Goal: Task Accomplishment & Management: Complete application form

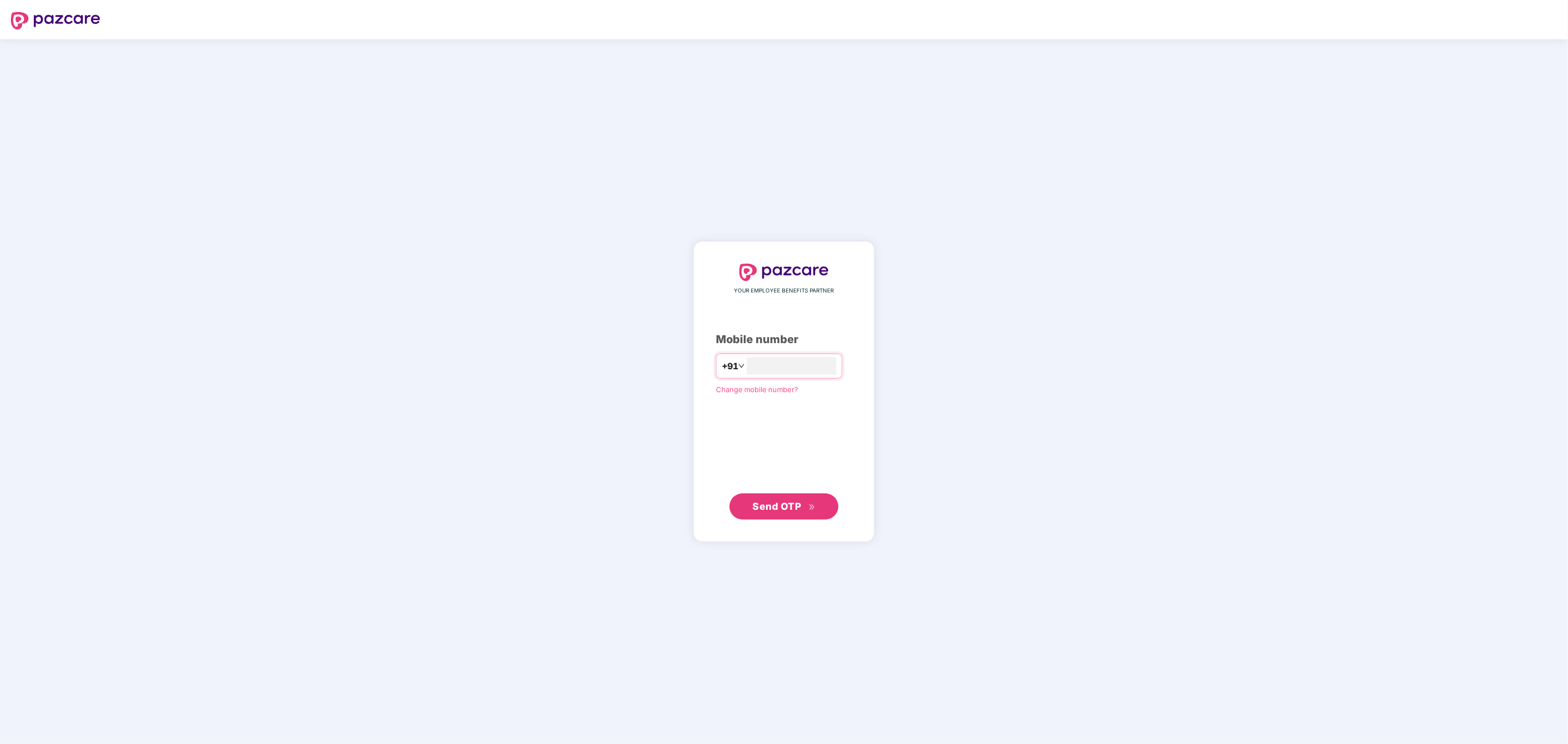
type input "**********"
click at [786, 504] on span "Send OTP" at bounding box center [777, 506] width 48 height 11
click at [786, 504] on span "Send OTP" at bounding box center [777, 506] width 48 height 11
click at [778, 367] on input "******" at bounding box center [791, 366] width 89 height 18
type input "*"
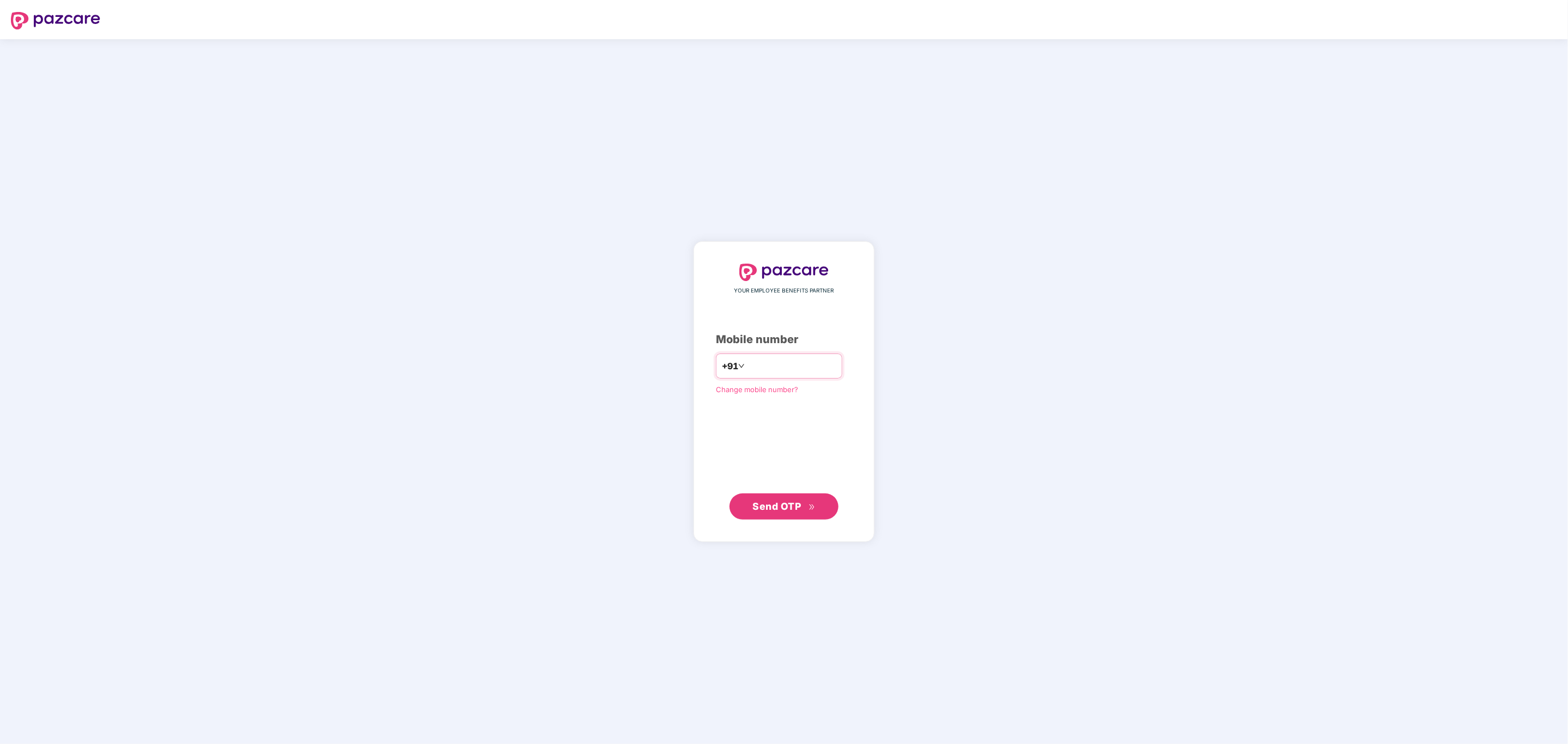
type input "**********"
click at [780, 500] on span "Send OTP" at bounding box center [784, 506] width 63 height 15
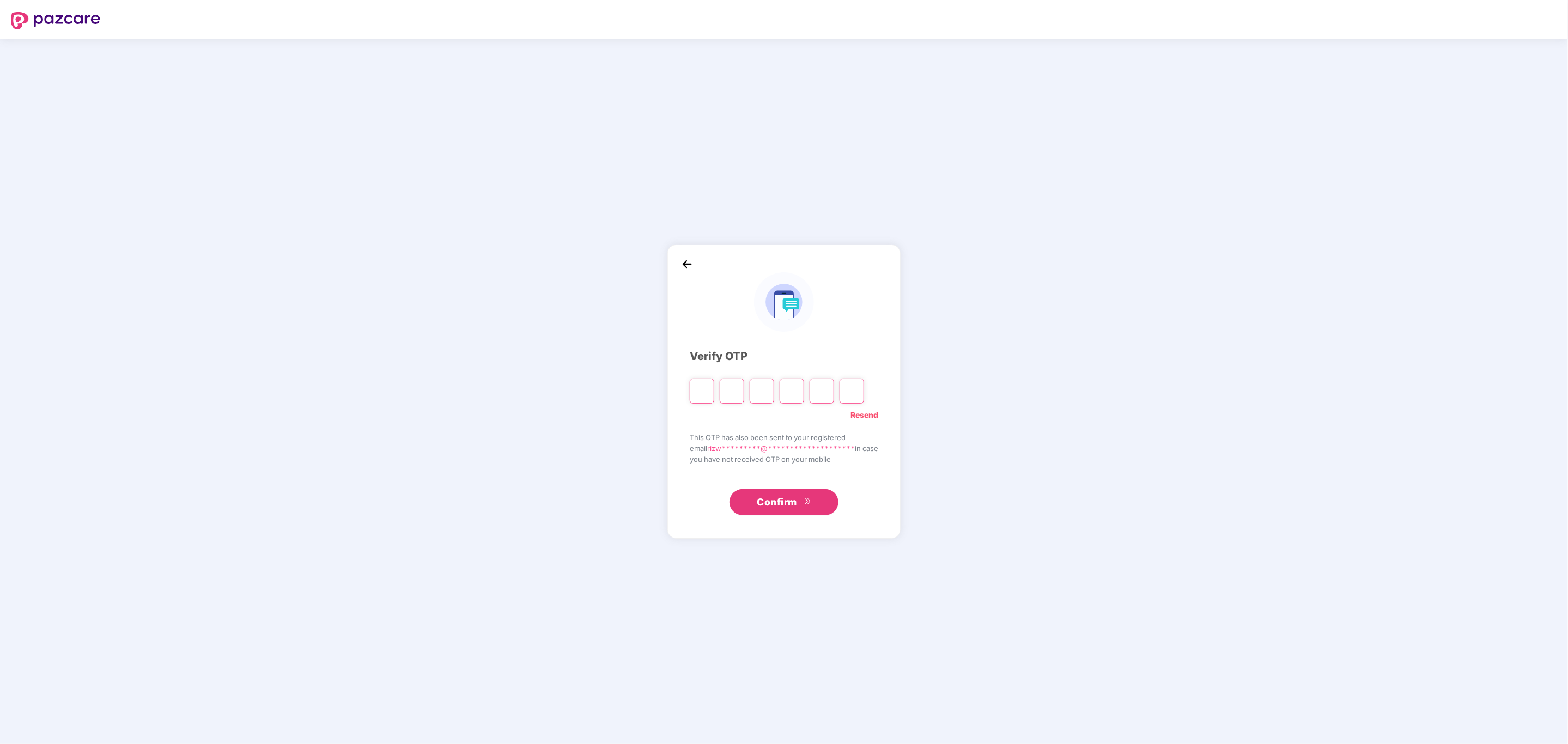
type input "*"
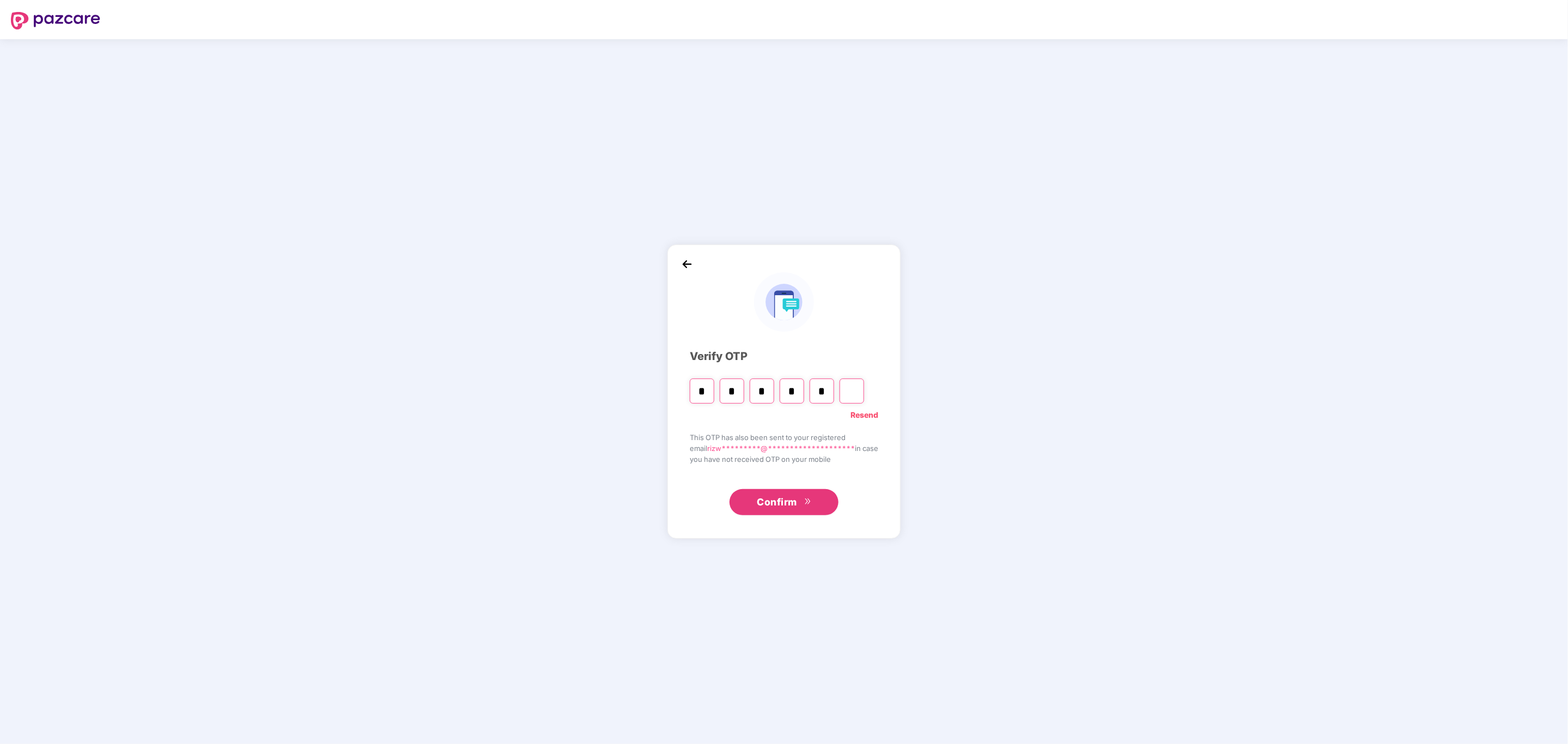
type input "*"
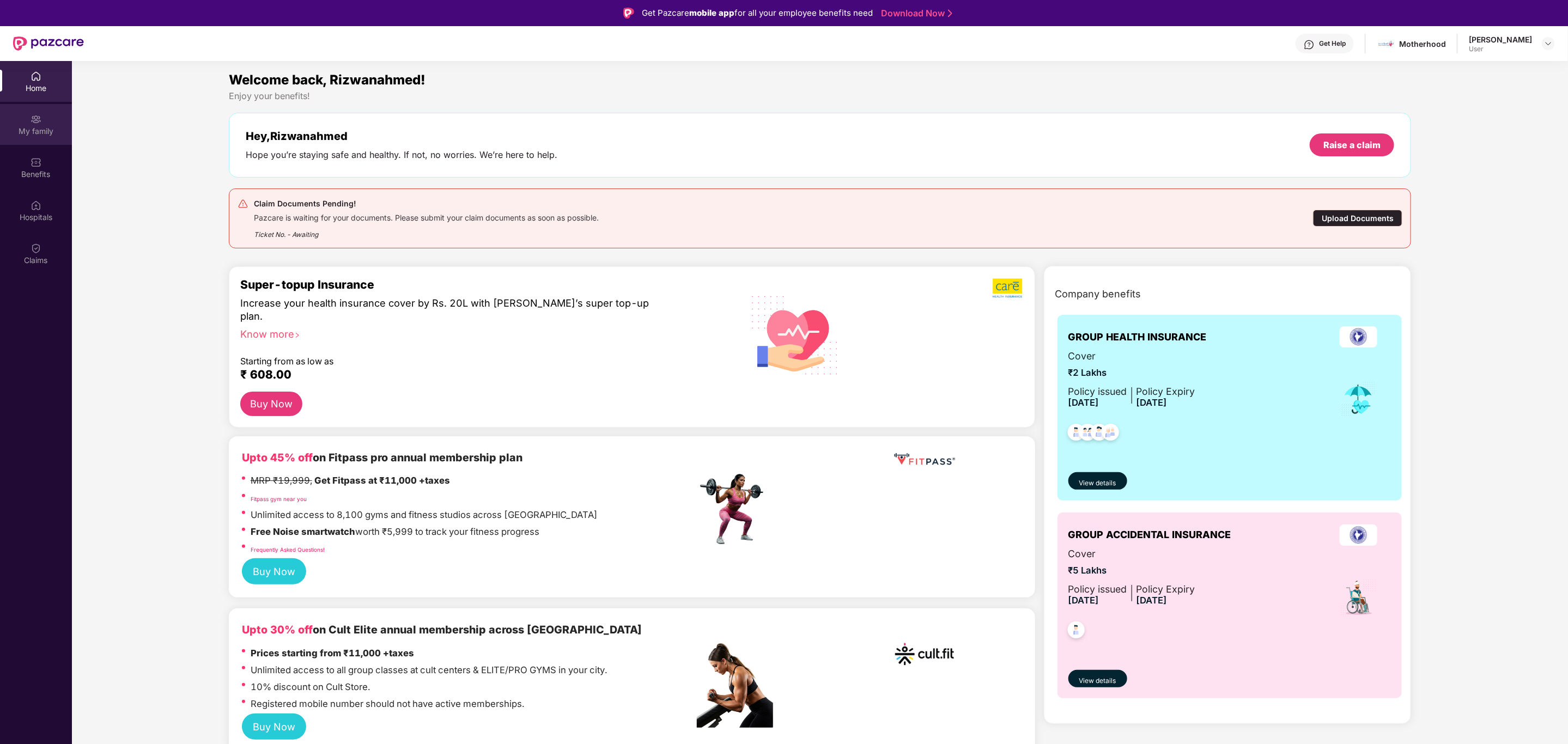
click at [40, 128] on div "My family" at bounding box center [36, 132] width 72 height 11
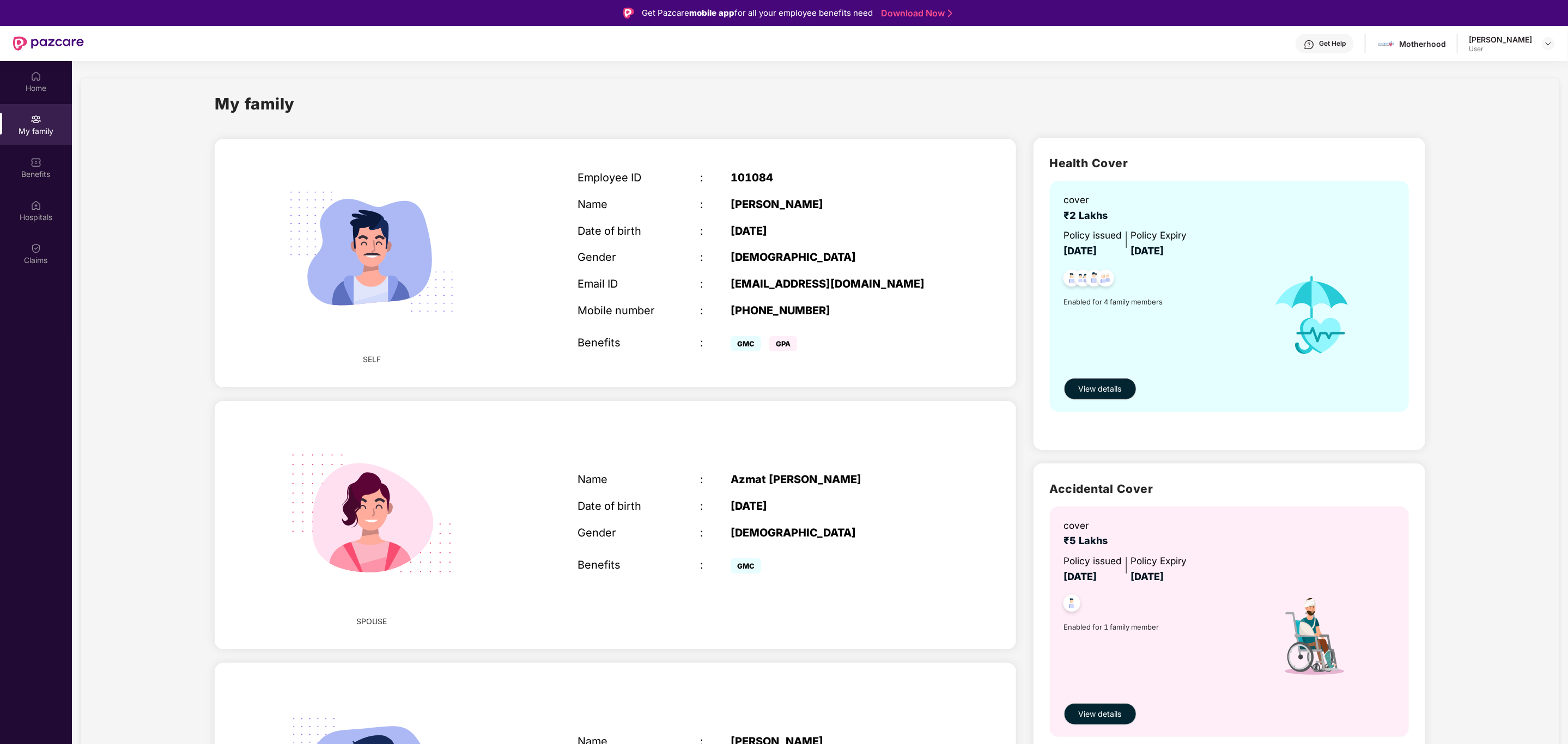
scroll to position [354, 0]
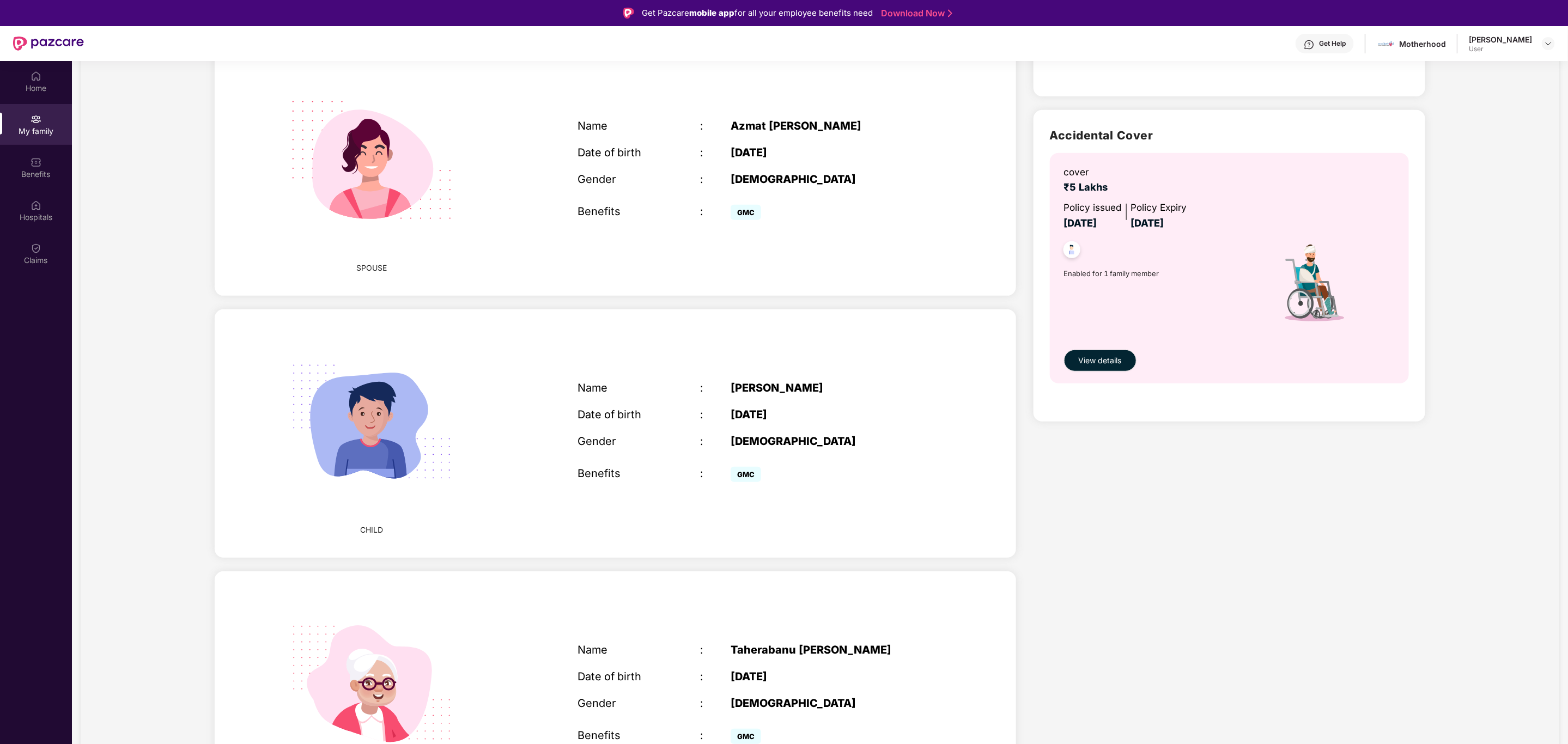
click at [677, 457] on div "Name : ARHAM AHMED INDIKAR Date of birth : 02 Aug 2025 Gender : MALE Benefits :…" at bounding box center [761, 433] width 389 height 131
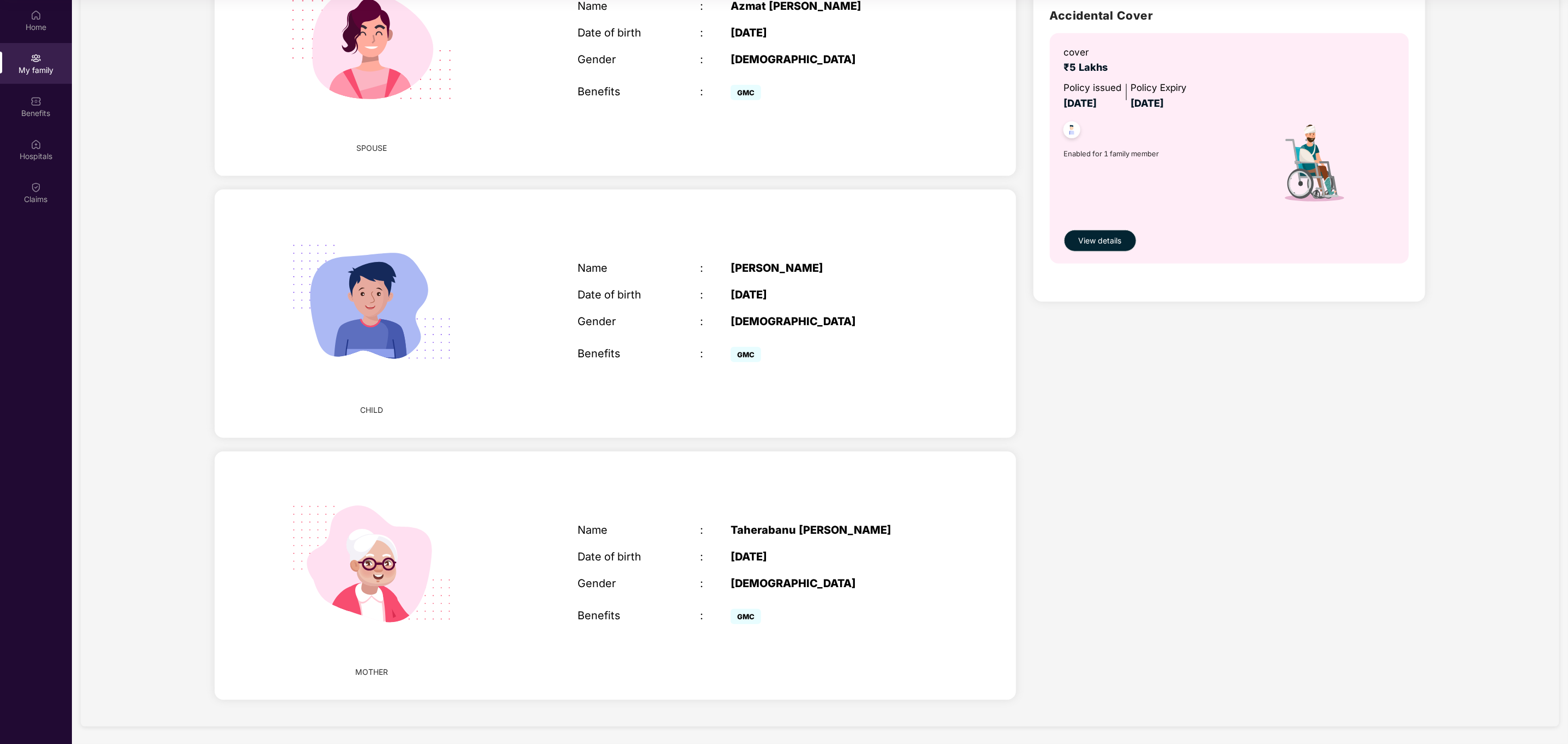
scroll to position [0, 0]
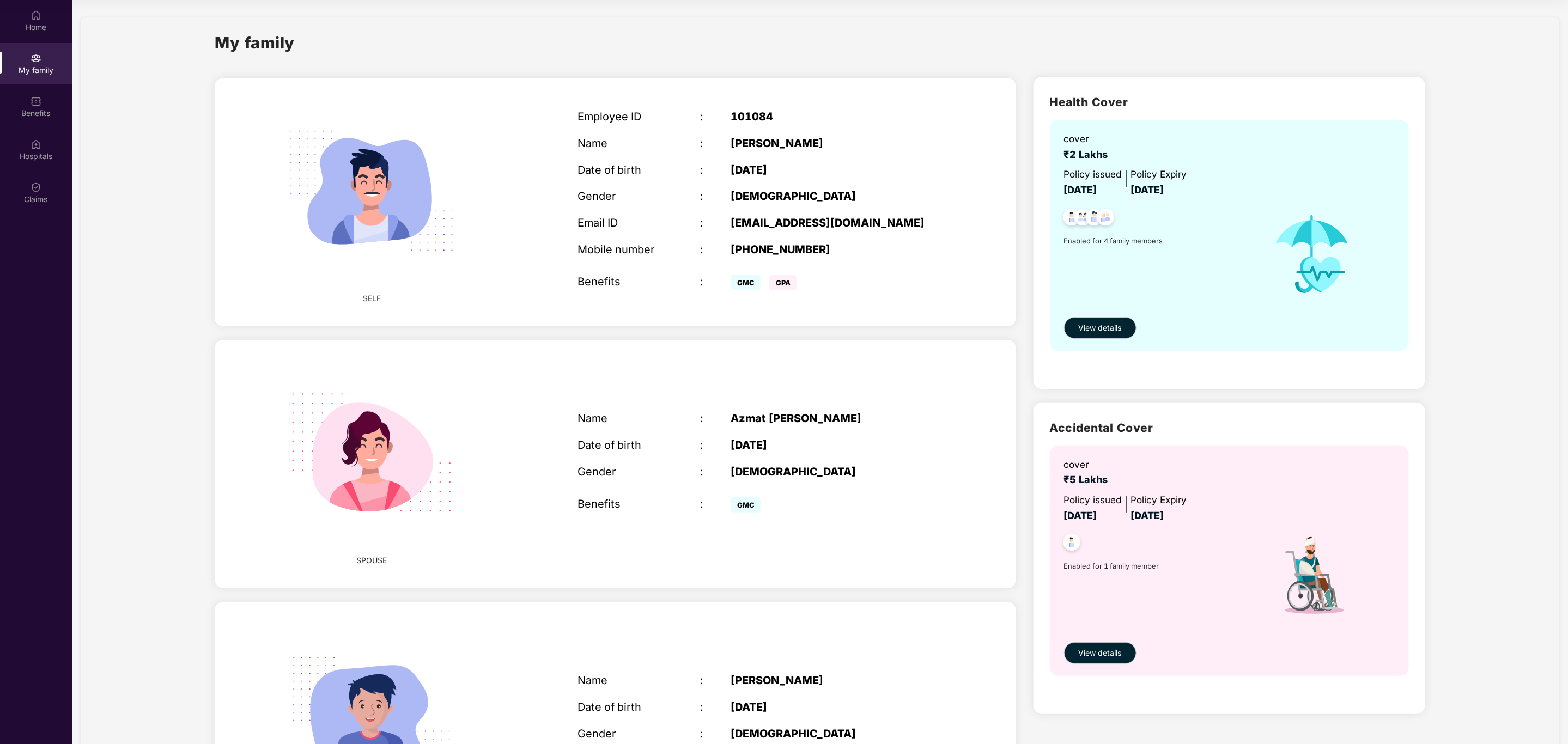
click at [672, 439] on div "Date of birth" at bounding box center [639, 445] width 123 height 13
click at [400, 444] on img at bounding box center [372, 453] width 204 height 204
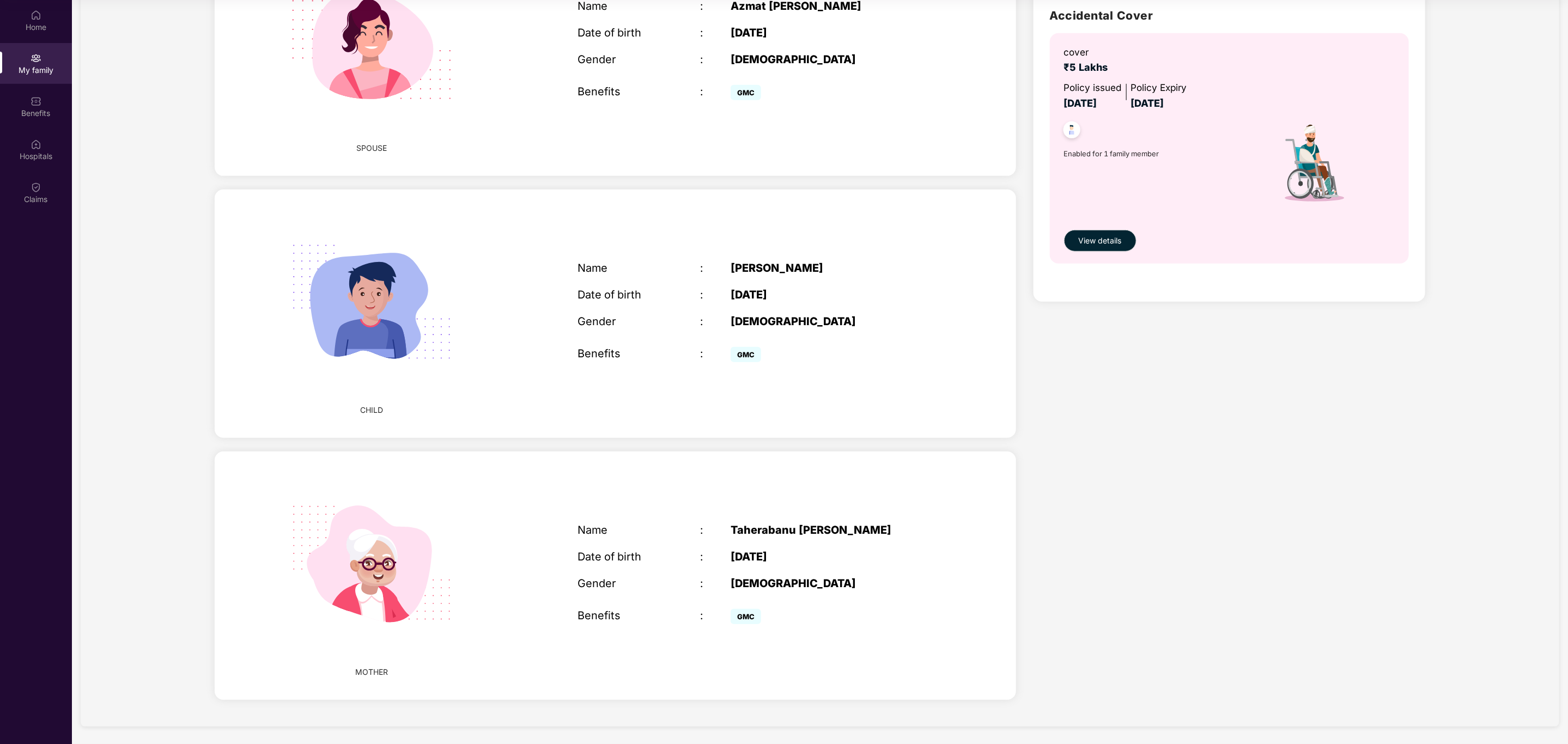
click at [386, 316] on img at bounding box center [372, 303] width 204 height 204
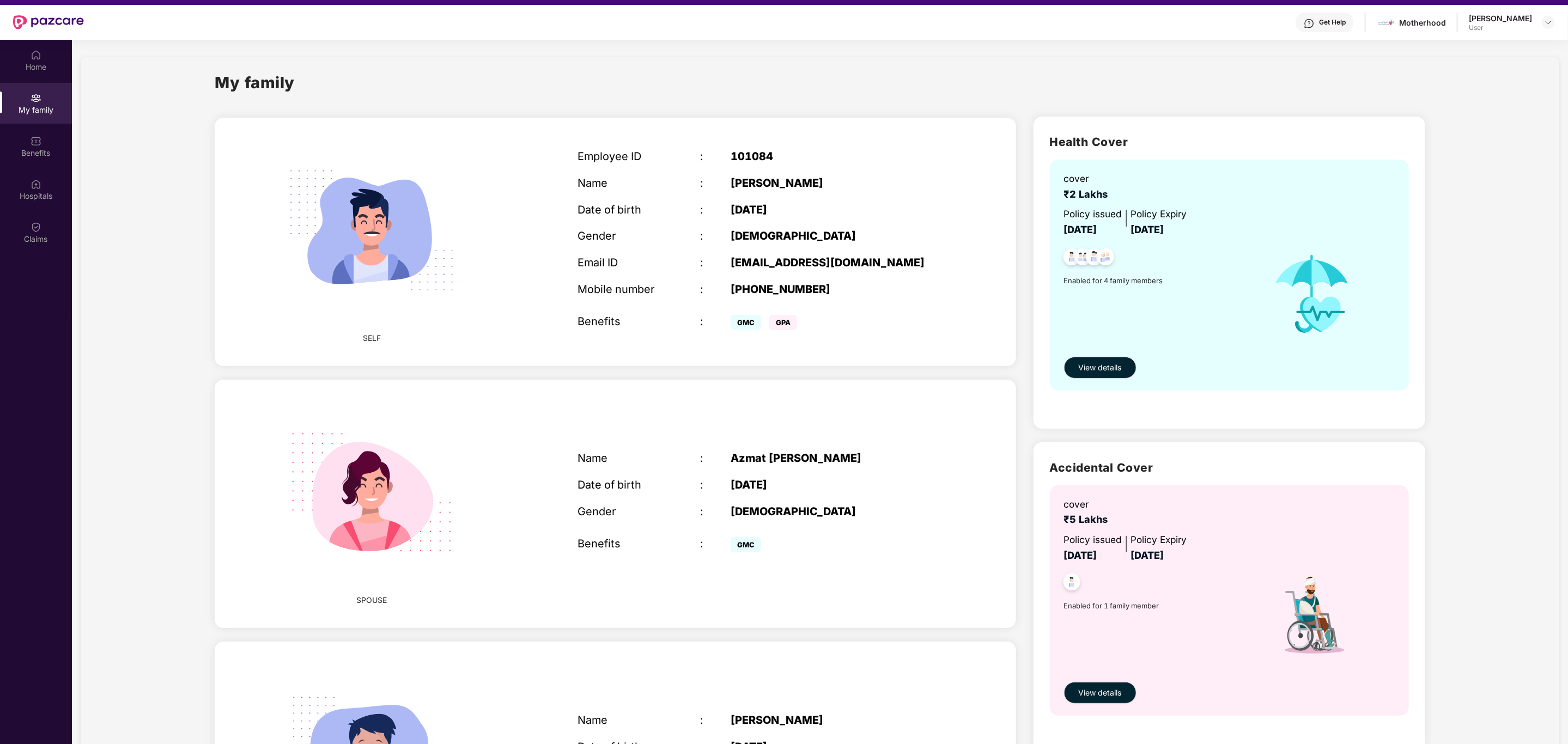
scroll to position [0, 0]
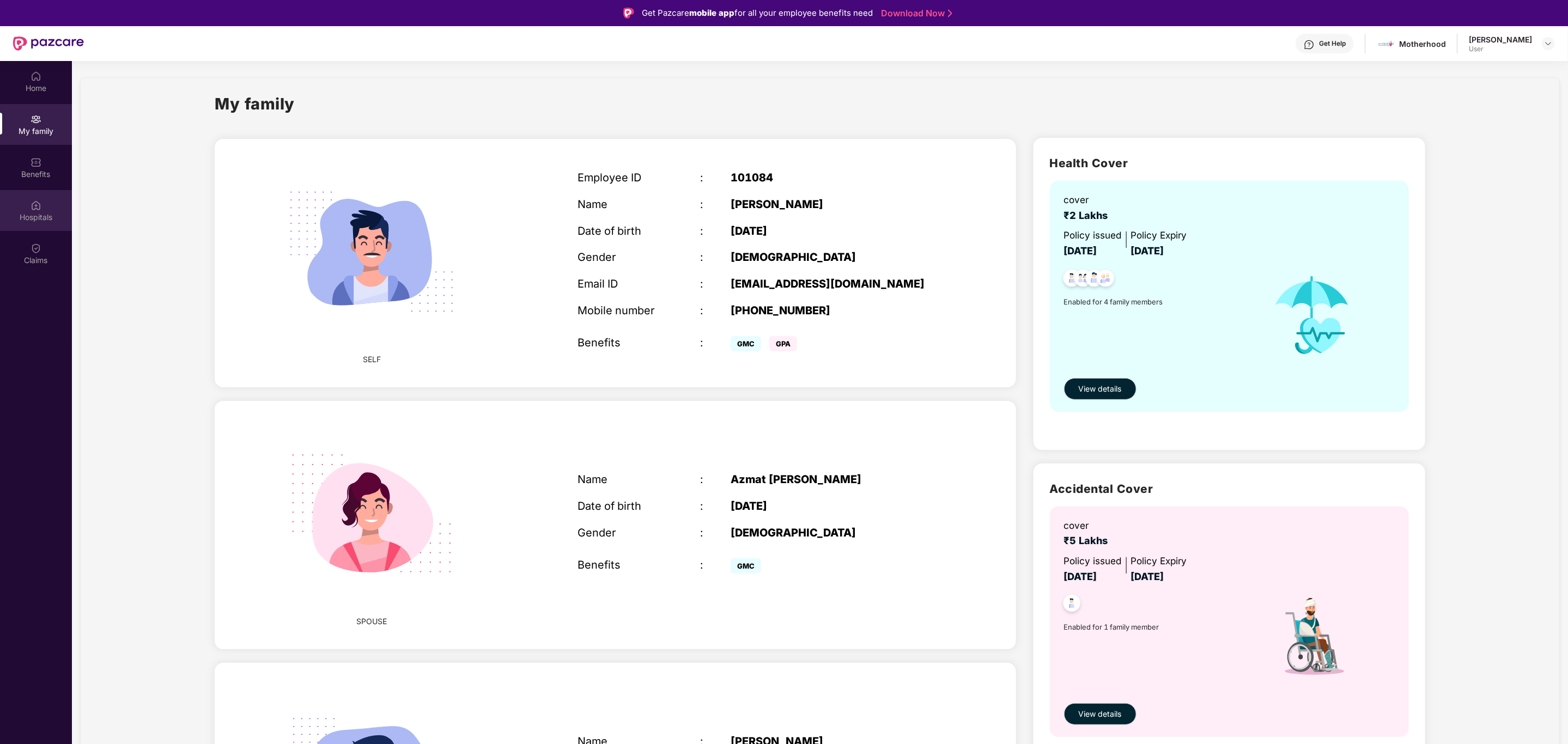
click at [31, 217] on div "Hospitals" at bounding box center [36, 218] width 72 height 11
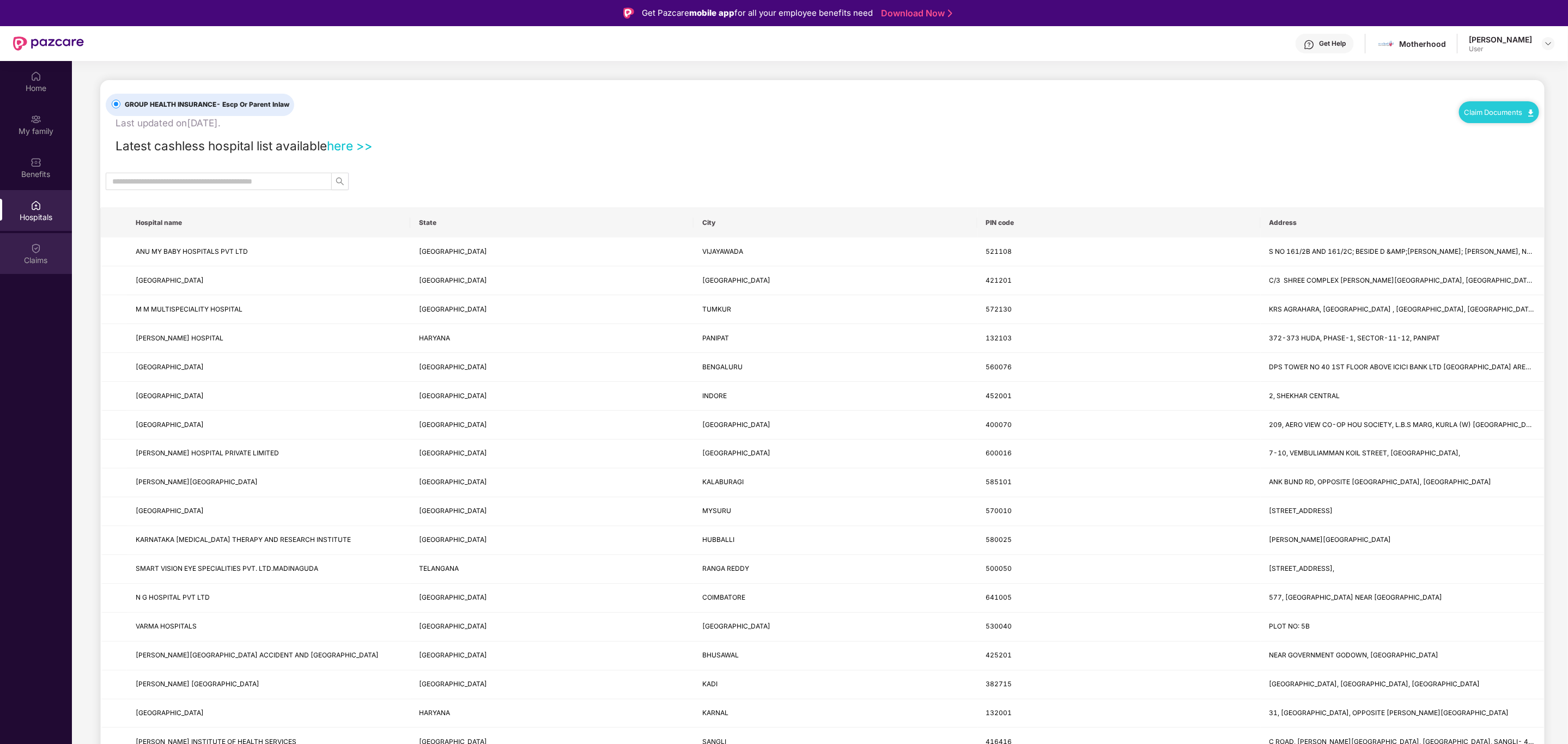
click at [33, 258] on div "Claims" at bounding box center [36, 261] width 72 height 11
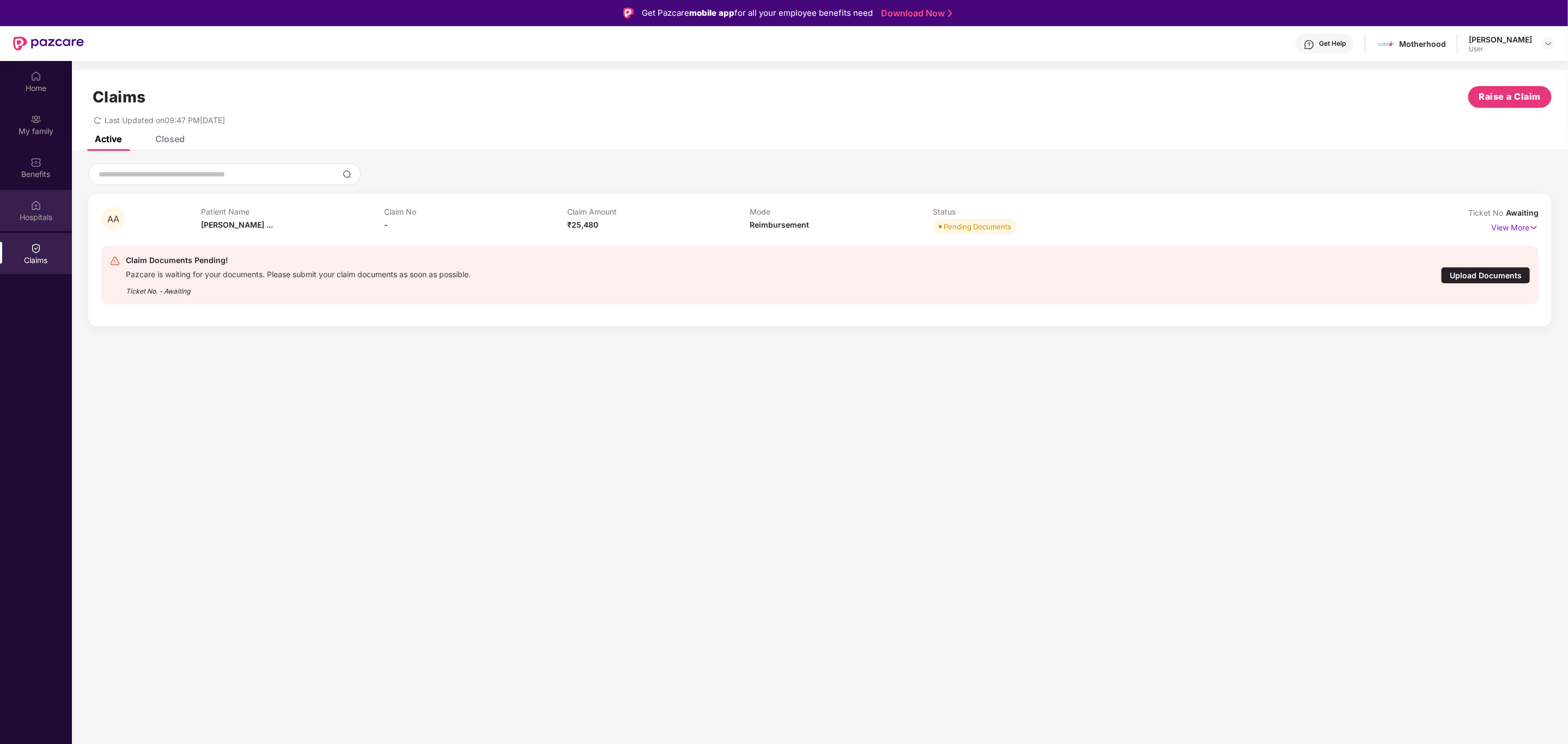
click at [42, 212] on div "Hospitals" at bounding box center [36, 218] width 72 height 11
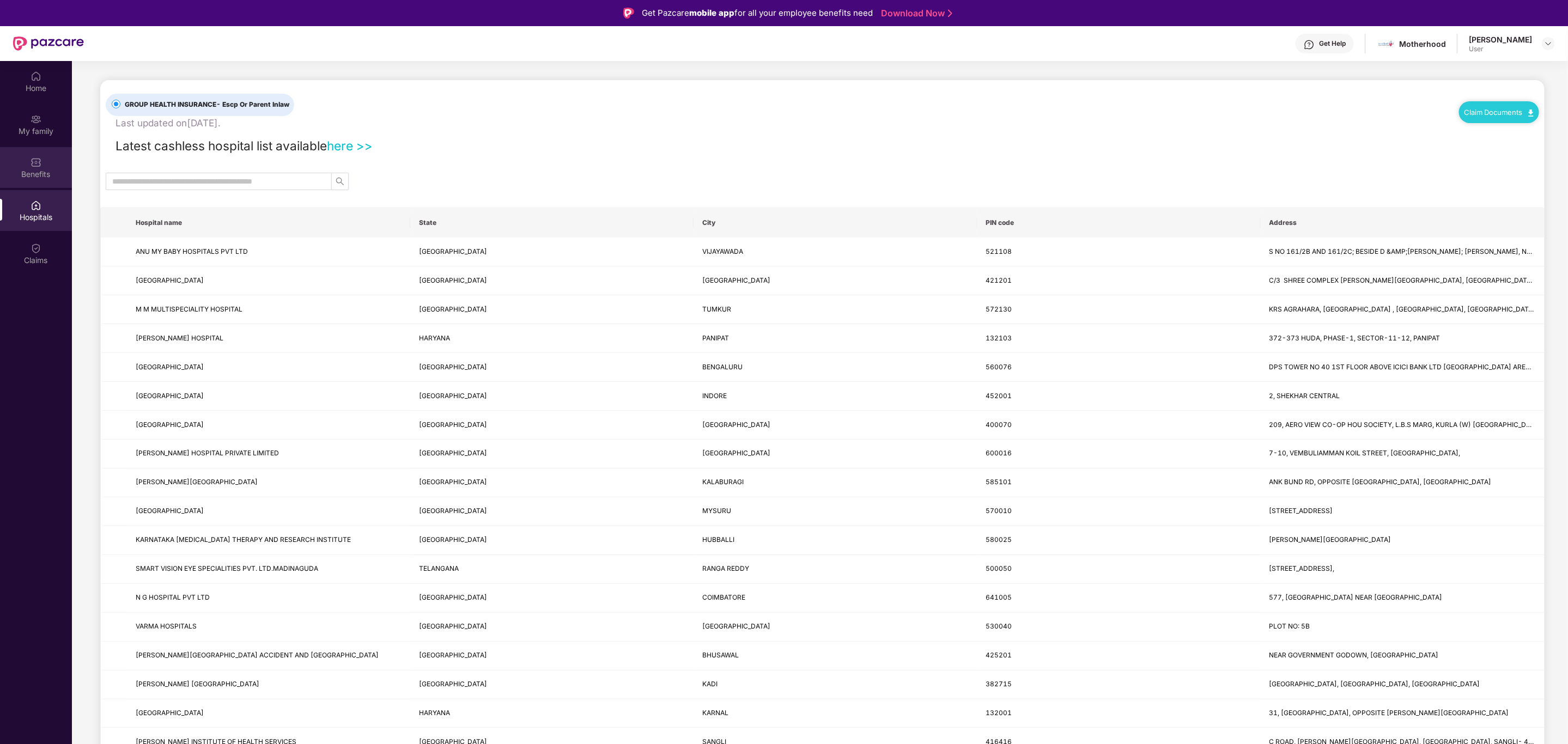
click at [31, 162] on img at bounding box center [36, 163] width 11 height 11
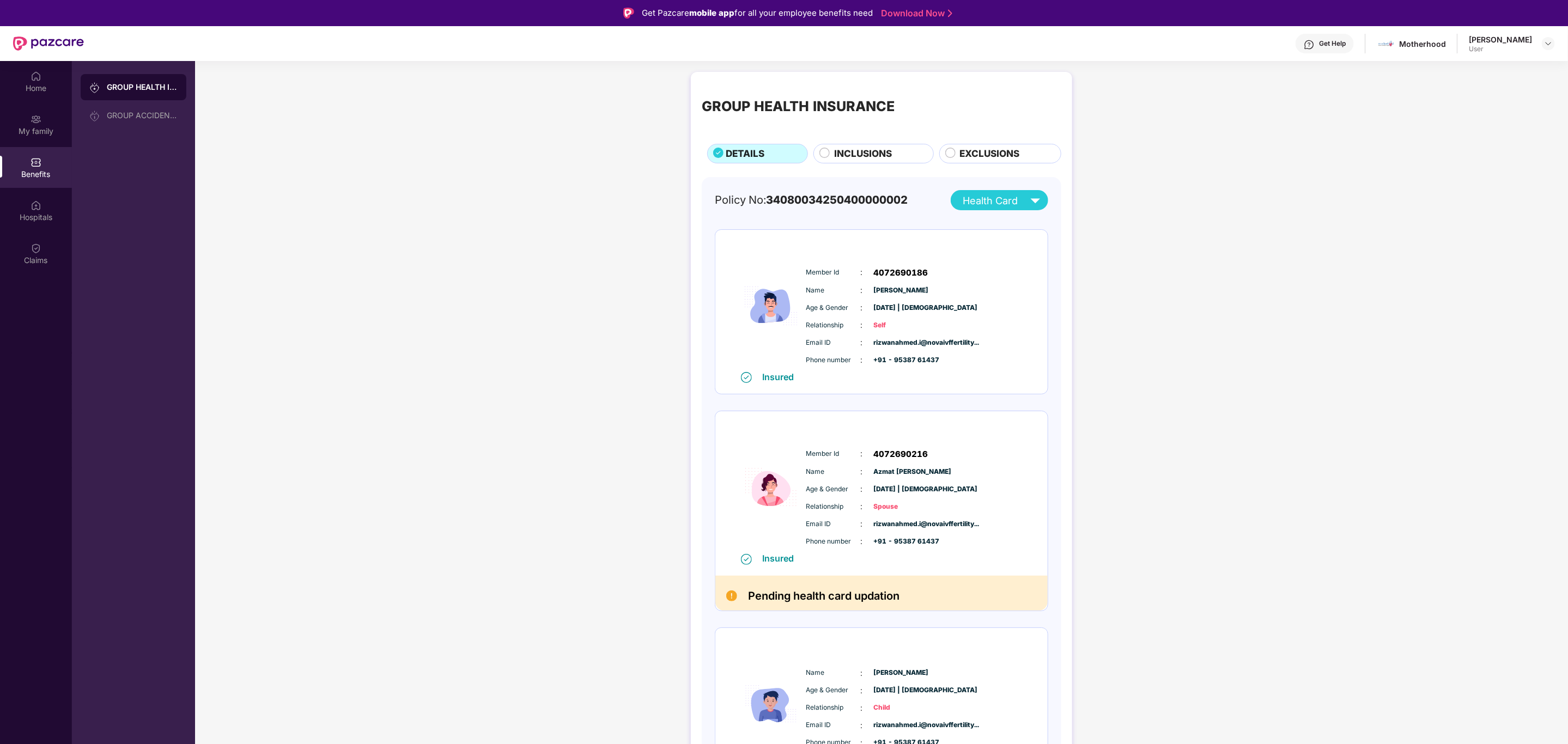
click at [1037, 205] on img at bounding box center [1036, 201] width 19 height 19
click at [823, 152] on circle at bounding box center [825, 153] width 10 height 10
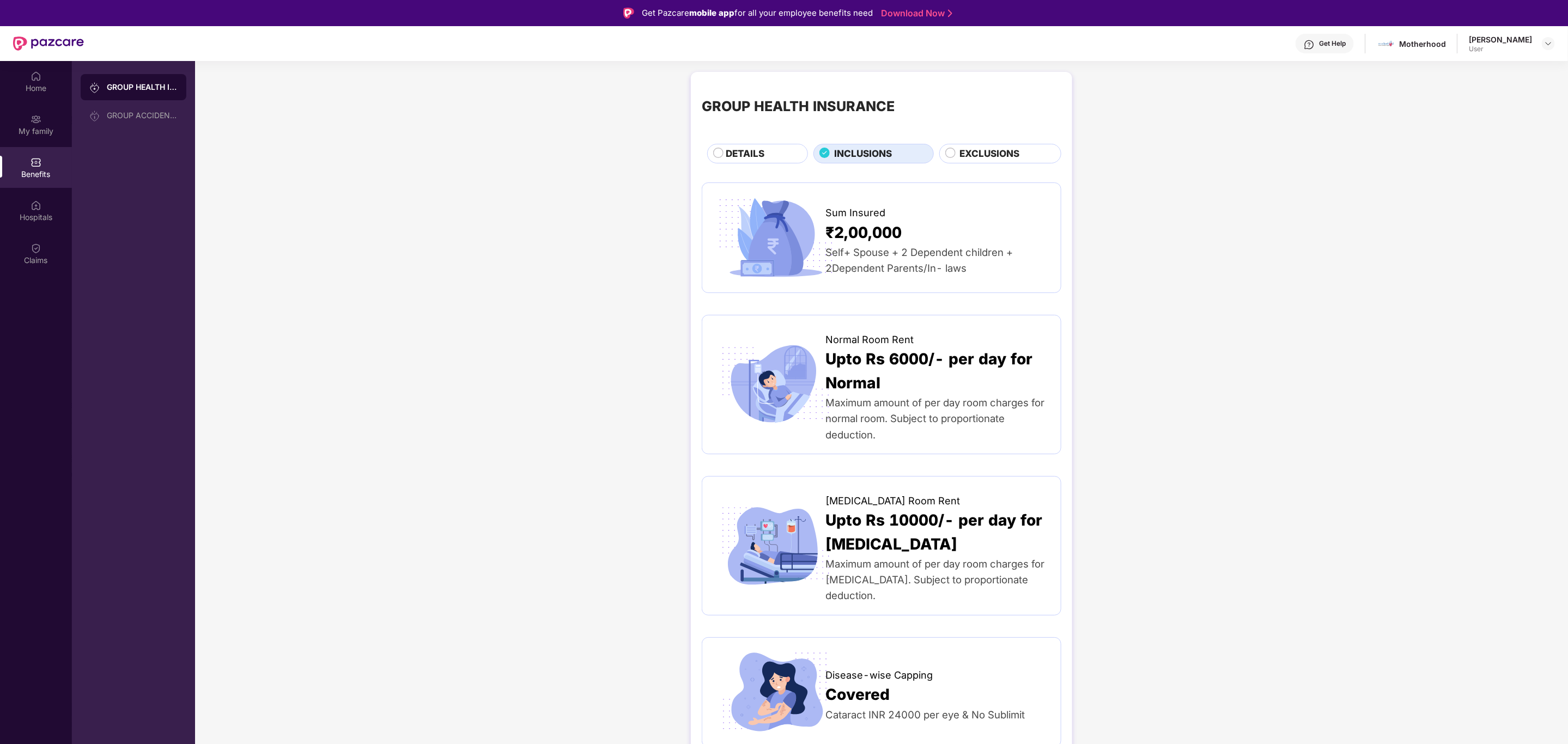
click at [949, 151] on circle at bounding box center [950, 153] width 10 height 10
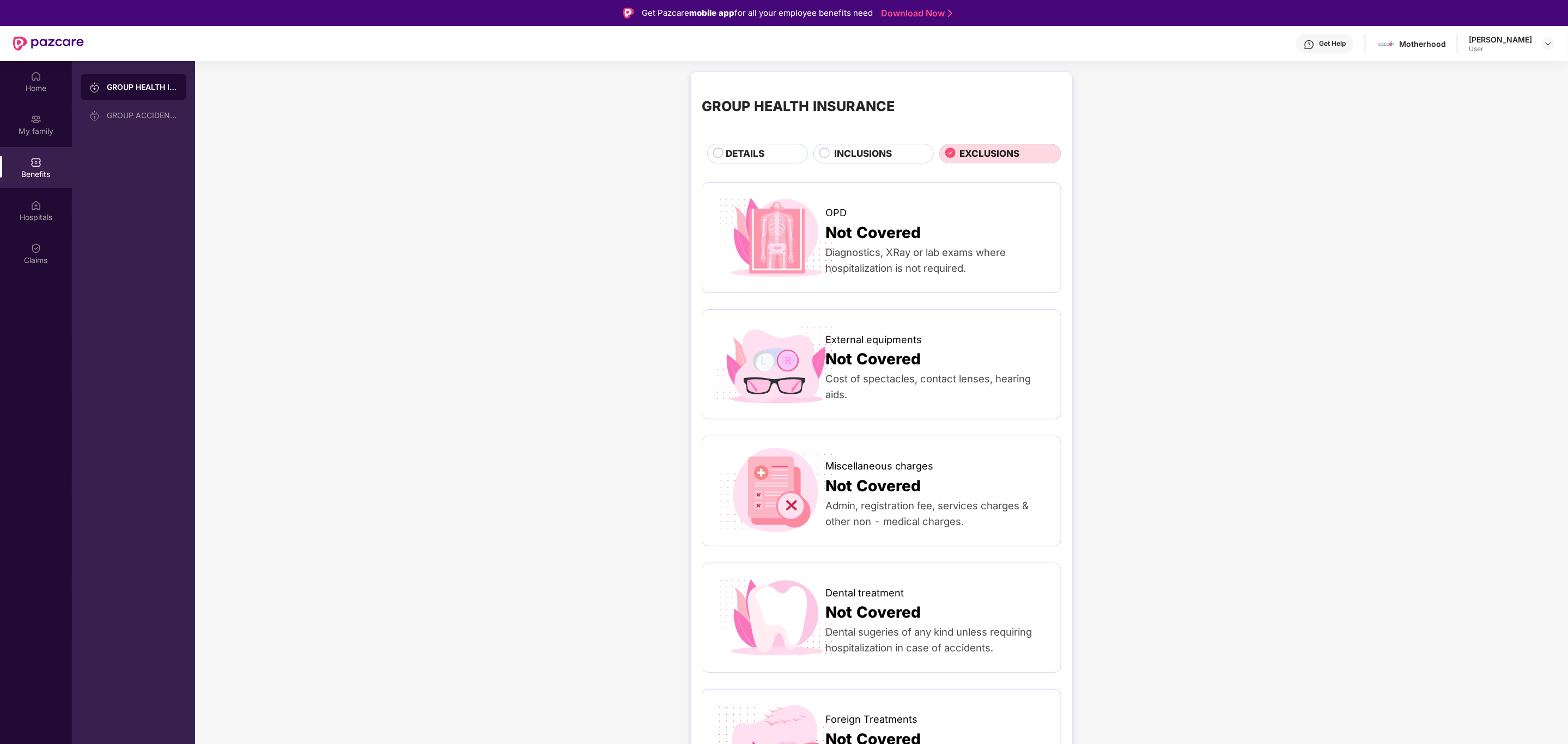
click at [717, 156] on circle at bounding box center [718, 153] width 10 height 10
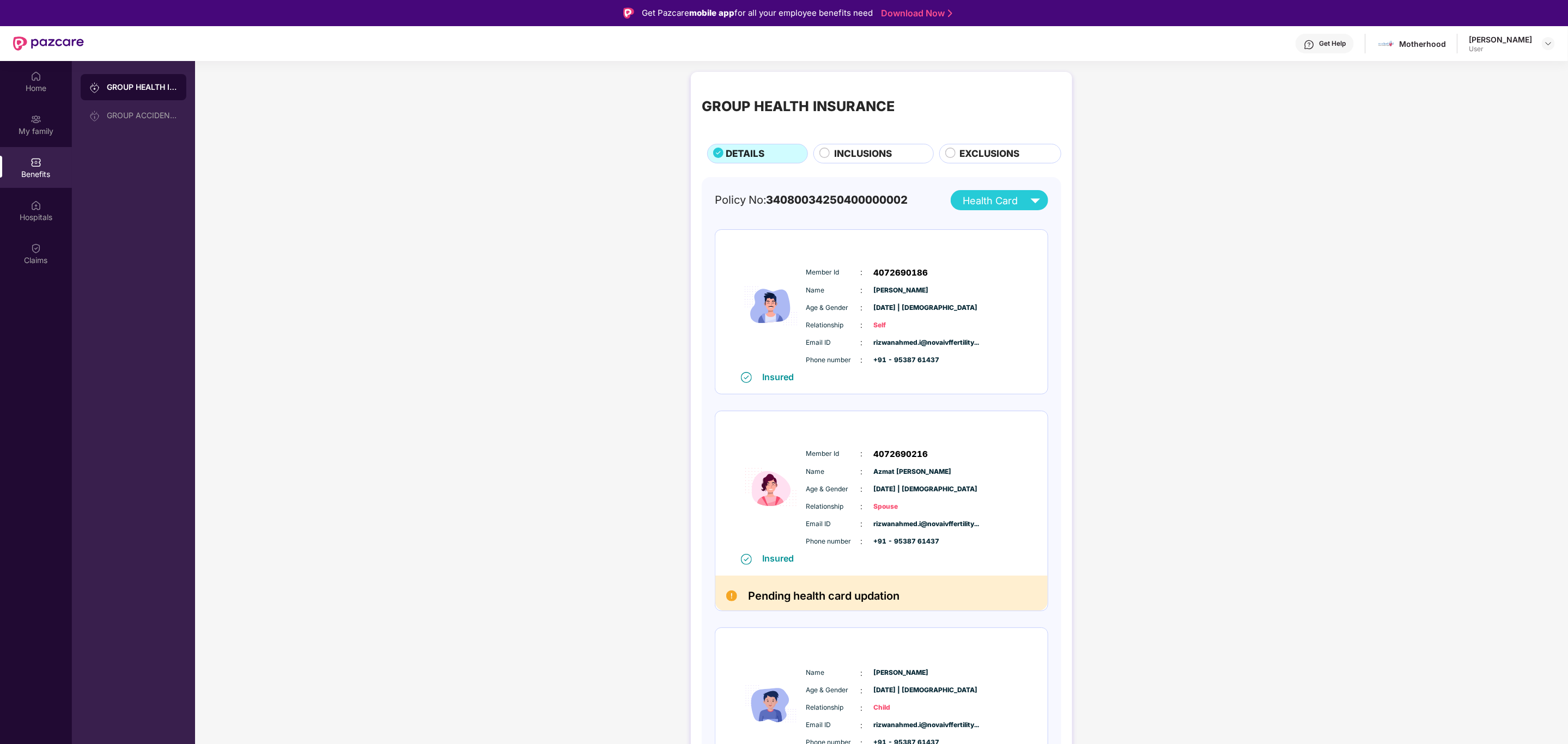
click at [1211, 381] on div "GROUP HEALTH INSURANCE DETAILS INCLUSIONS EXCLUSIONS Policy No: 340800342504000…" at bounding box center [881, 583] width 1373 height 1033
click at [33, 259] on div "Claims" at bounding box center [36, 261] width 72 height 11
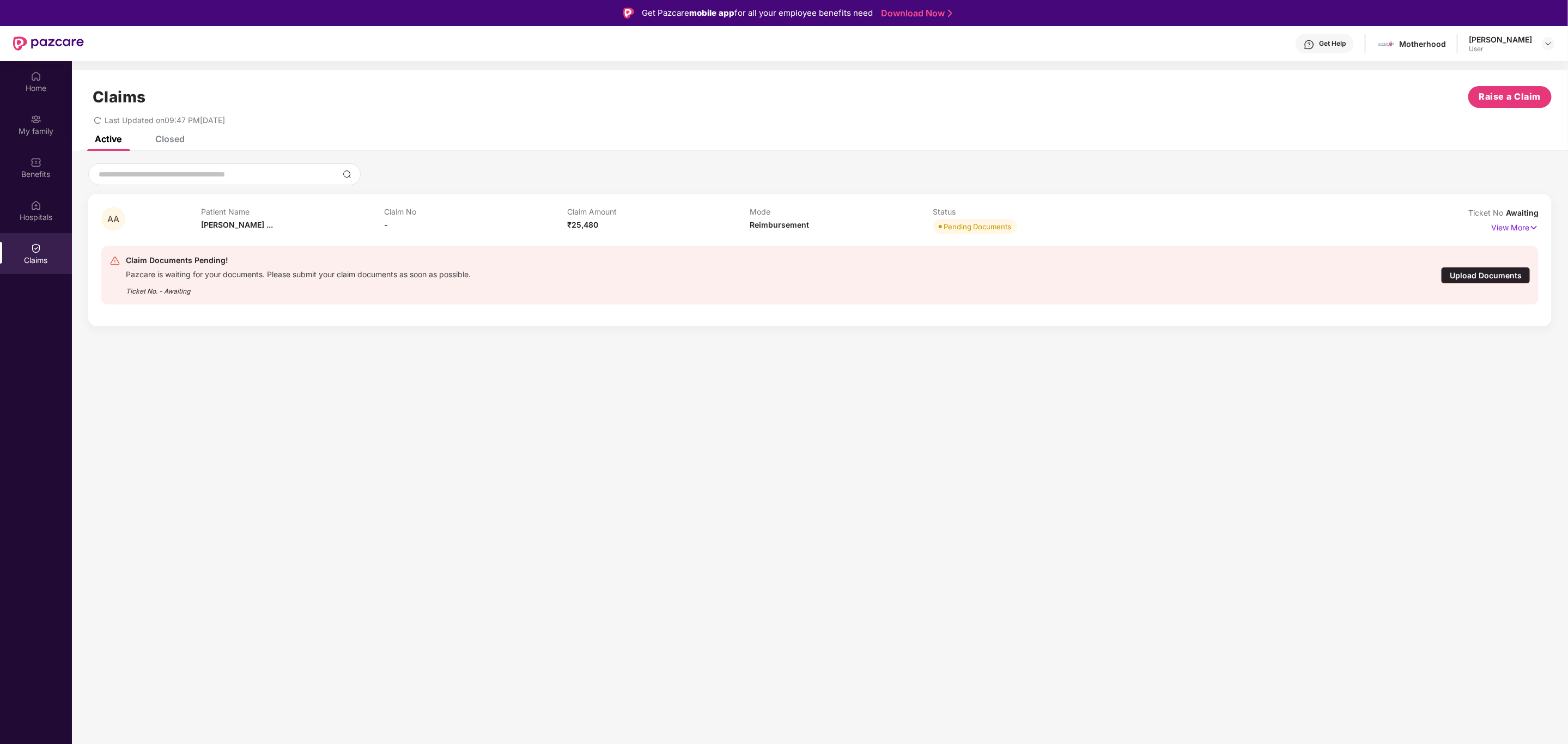
click at [1485, 268] on div "Upload Documents" at bounding box center [1485, 275] width 89 height 17
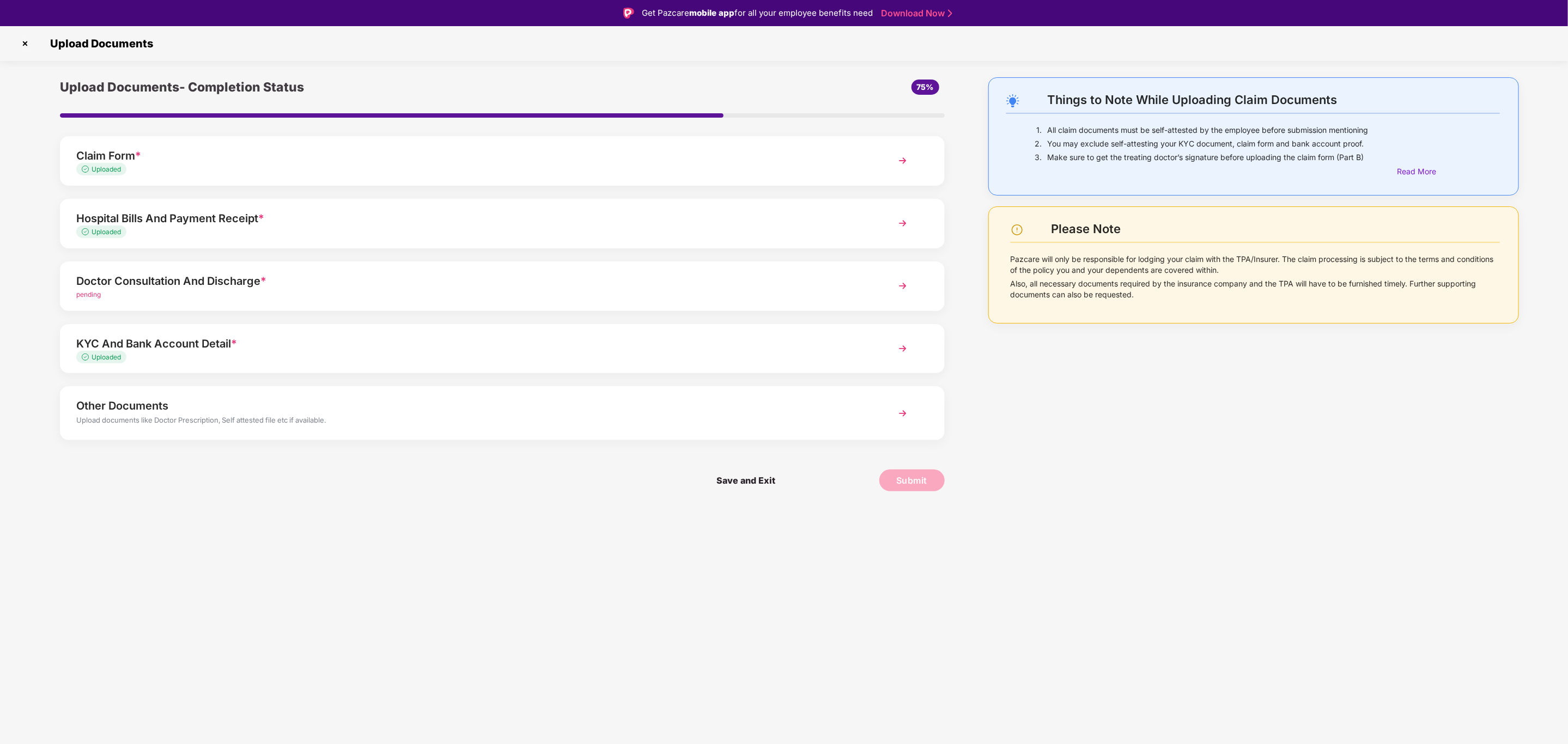
click at [130, 290] on div "pending" at bounding box center [466, 295] width 781 height 10
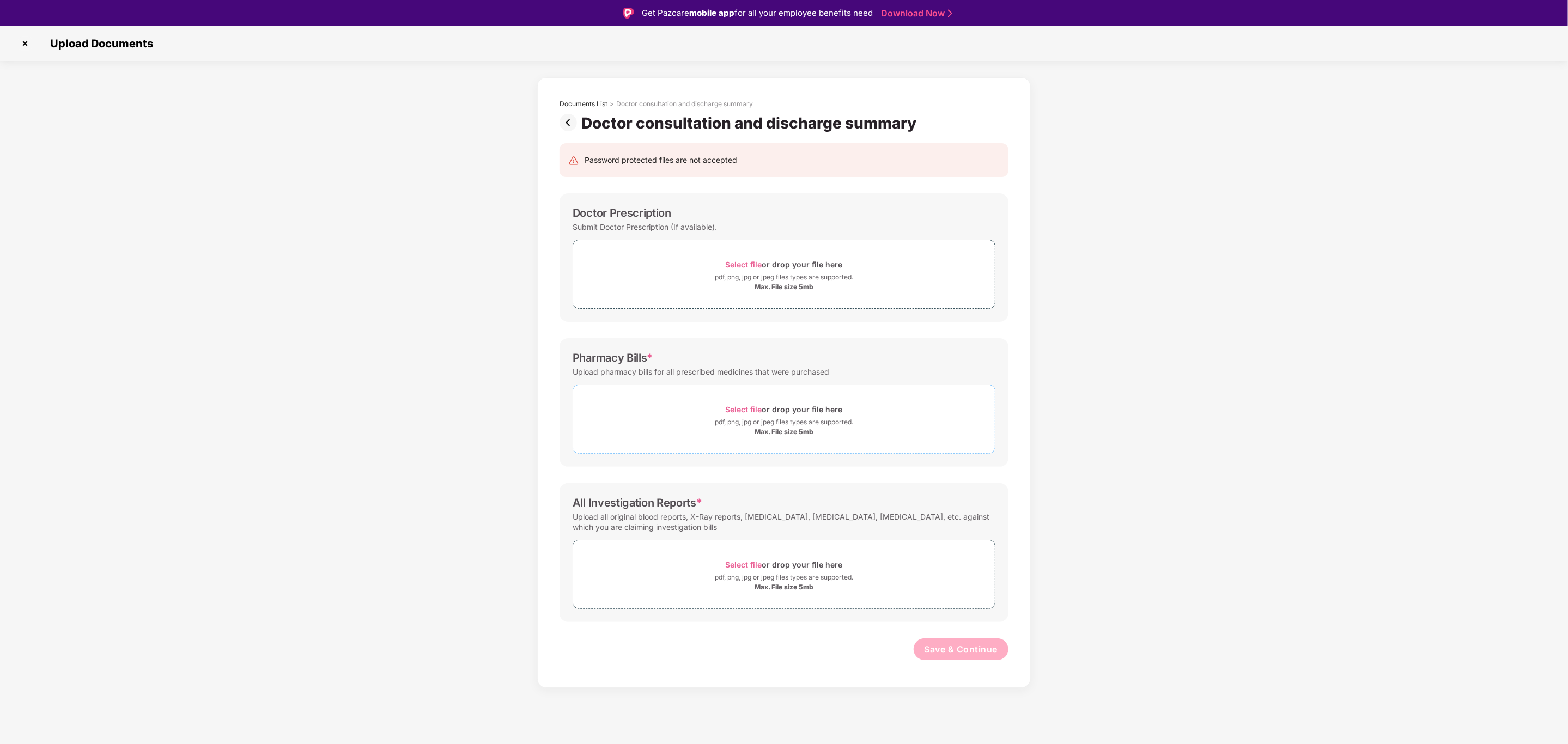
click at [785, 433] on div "Max. File size 5mb" at bounding box center [783, 432] width 59 height 9
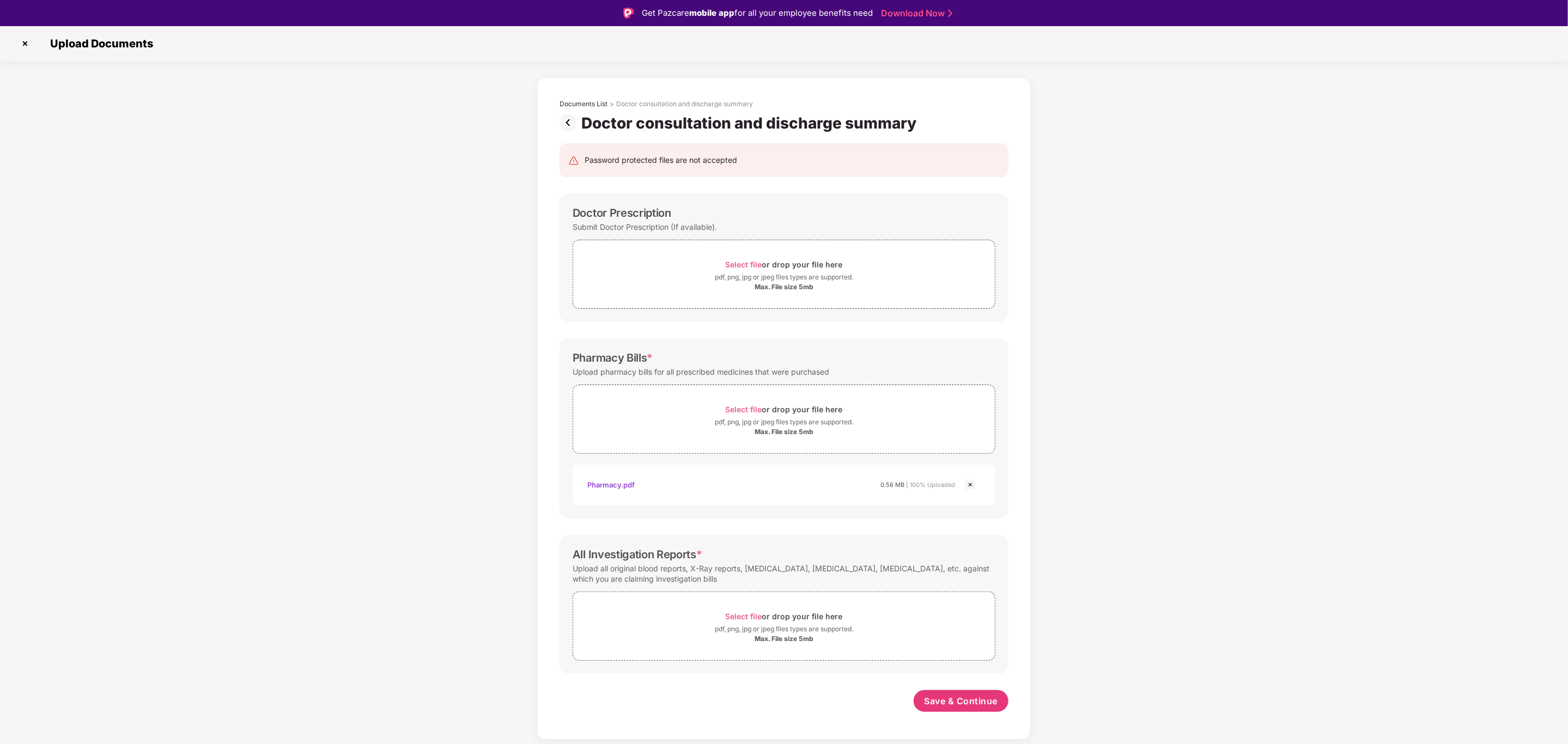
scroll to position [26, 0]
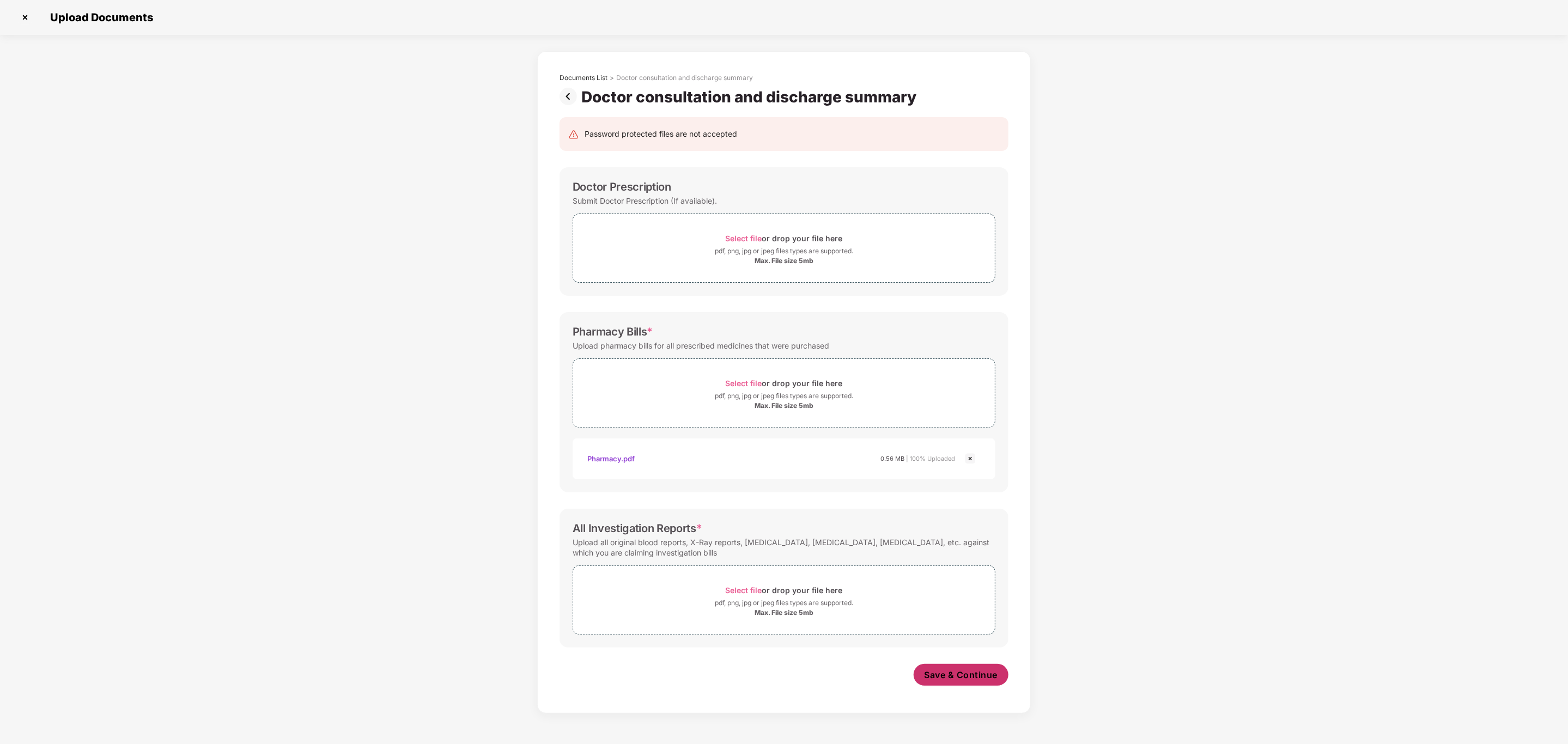
click at [949, 680] on span "Save & Continue" at bounding box center [961, 675] width 74 height 12
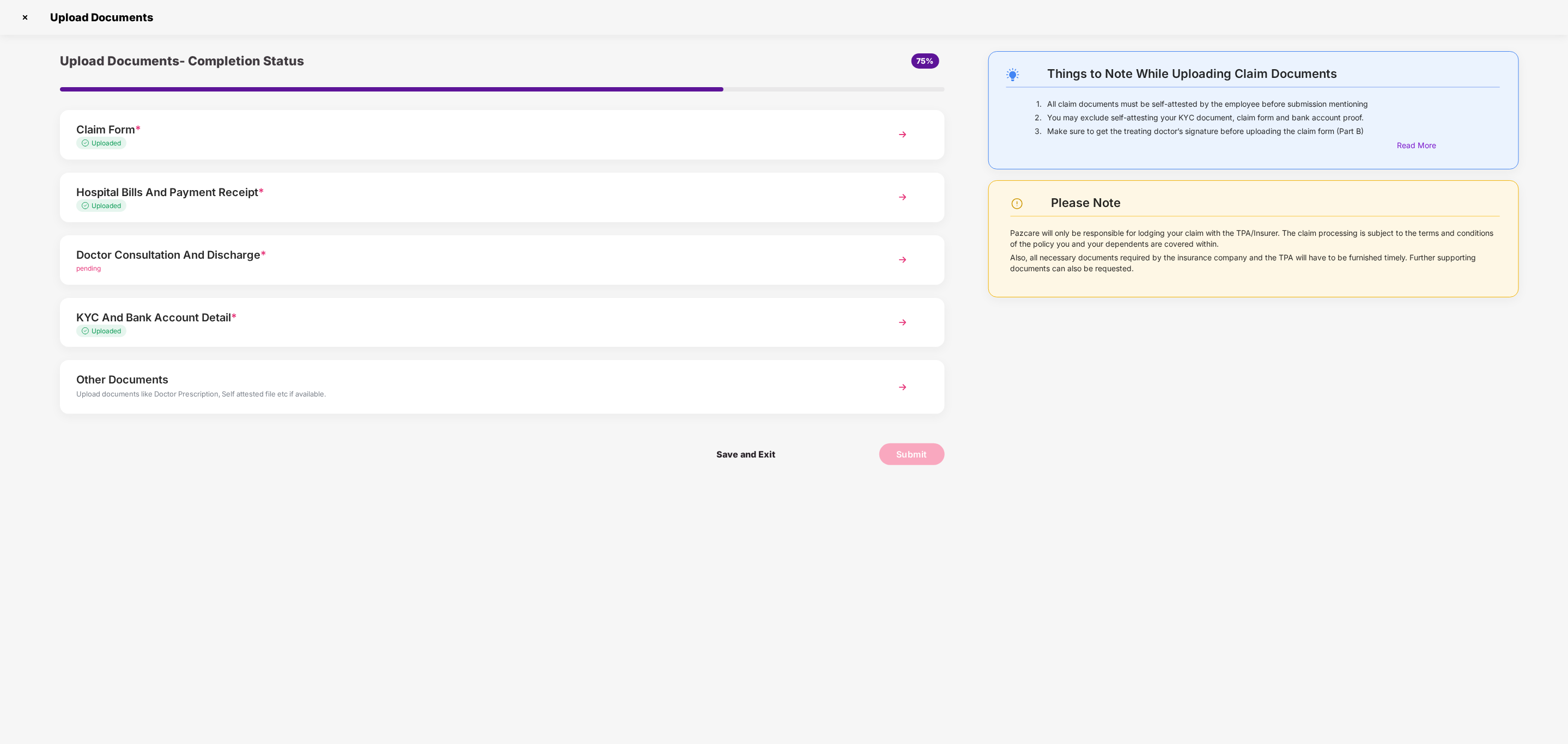
click at [140, 266] on div "pending" at bounding box center [466, 269] width 781 height 10
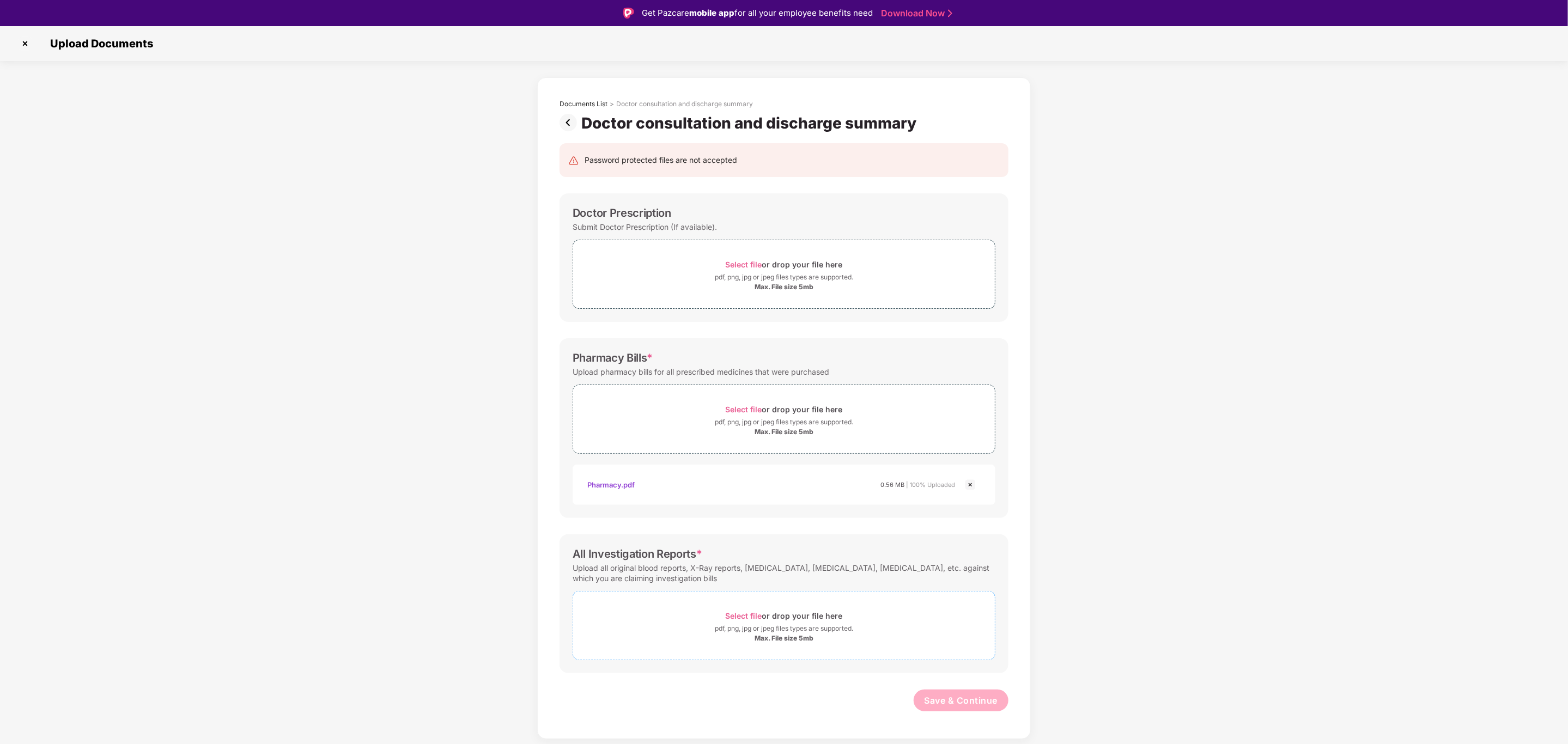
click at [777, 622] on div "Select file or drop your file here" at bounding box center [784, 616] width 117 height 14
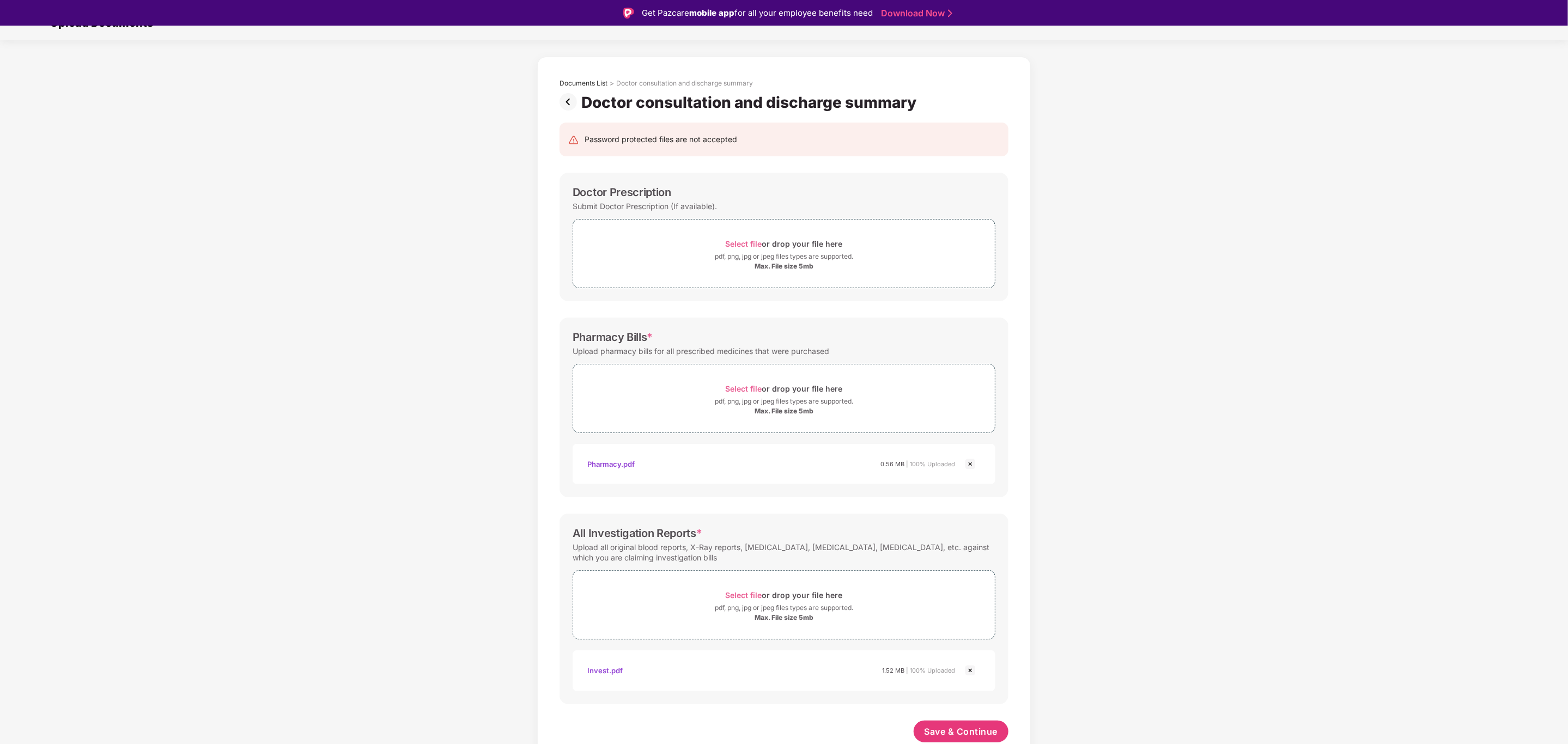
scroll to position [26, 0]
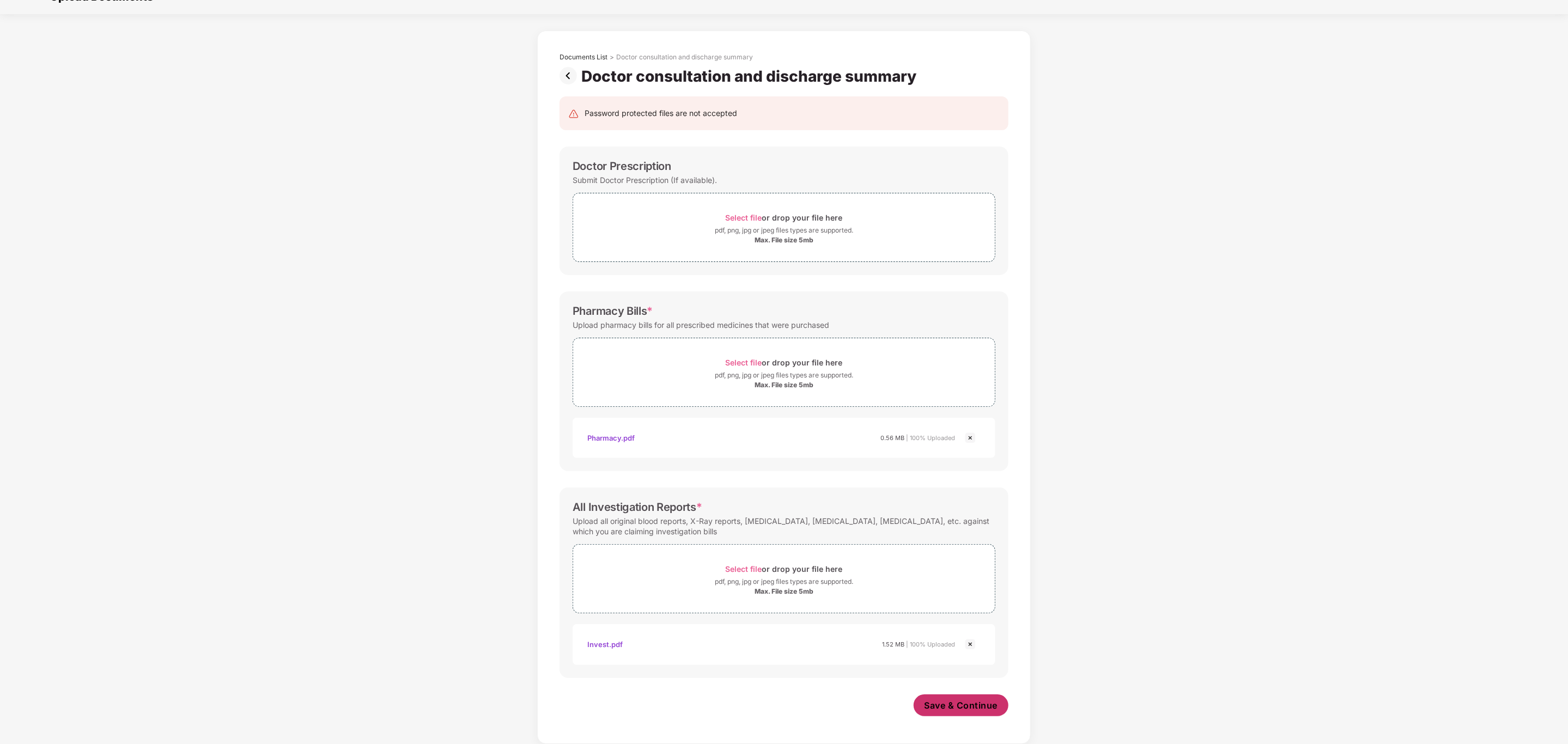
click at [955, 708] on span "Save & Continue" at bounding box center [961, 705] width 74 height 12
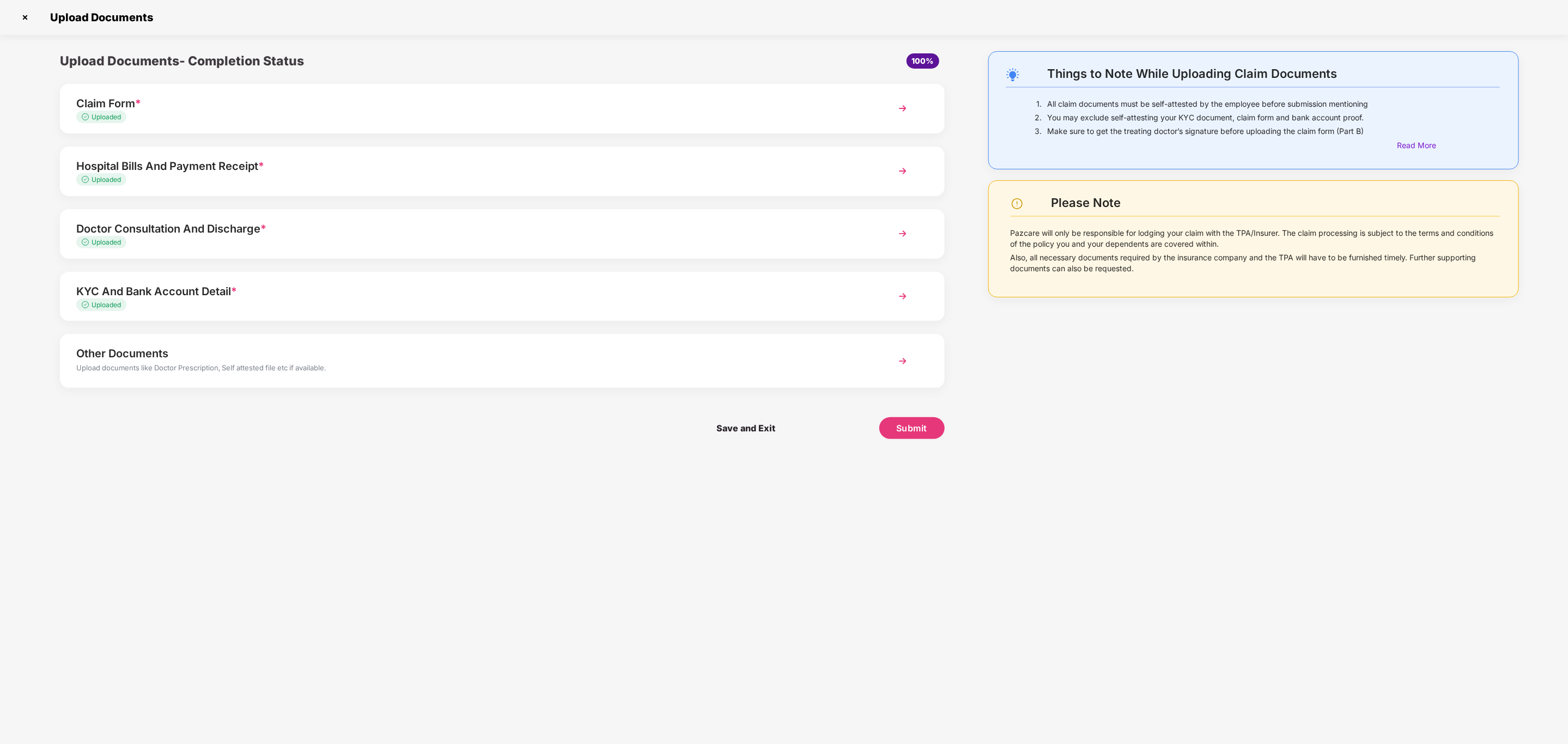
click at [213, 173] on div "Hospital Bills And Payment Receipt *" at bounding box center [466, 166] width 781 height 18
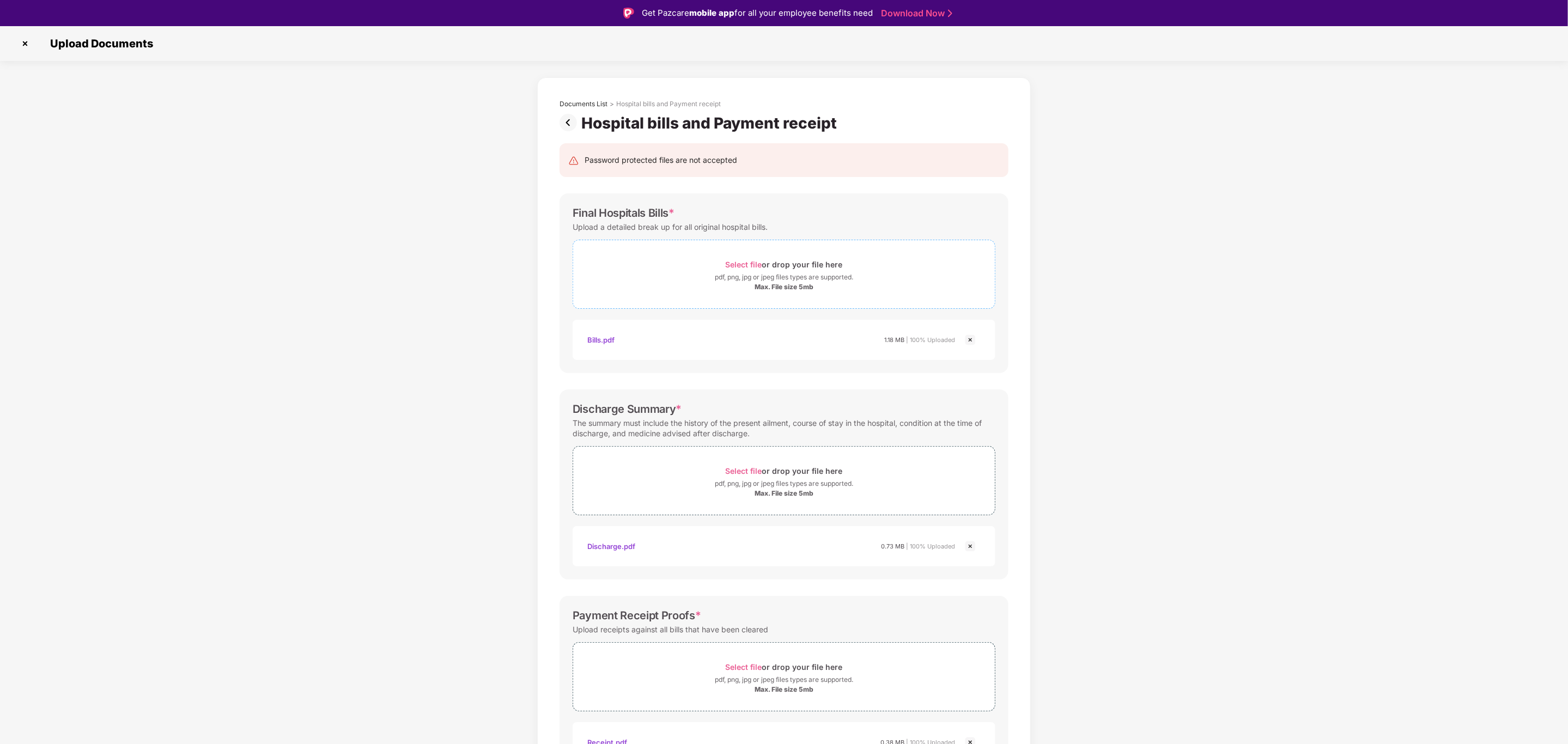
click at [760, 271] on div "Select file or drop your file here" at bounding box center [784, 264] width 117 height 14
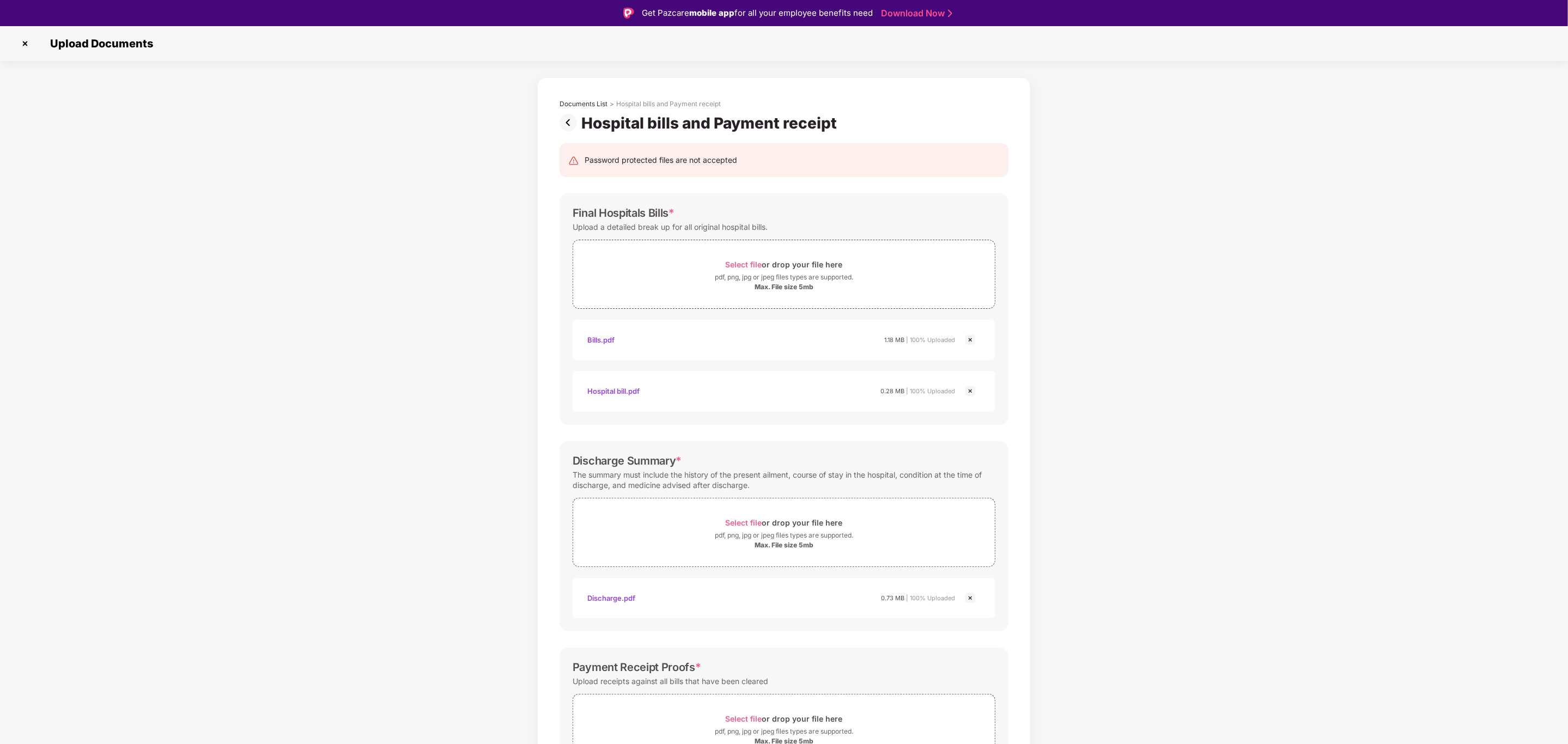
click at [973, 344] on img at bounding box center [970, 340] width 13 height 13
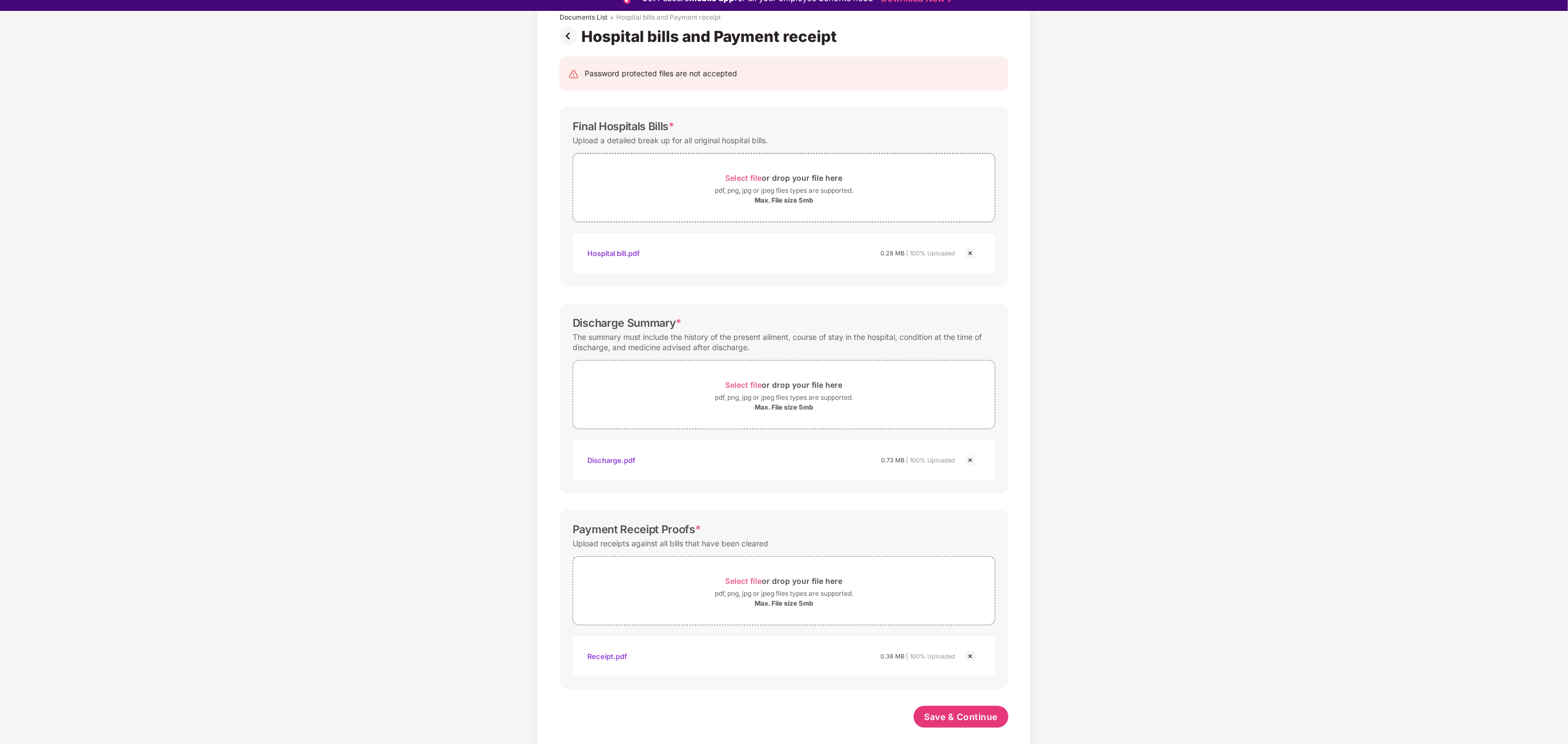
scroll to position [26, 0]
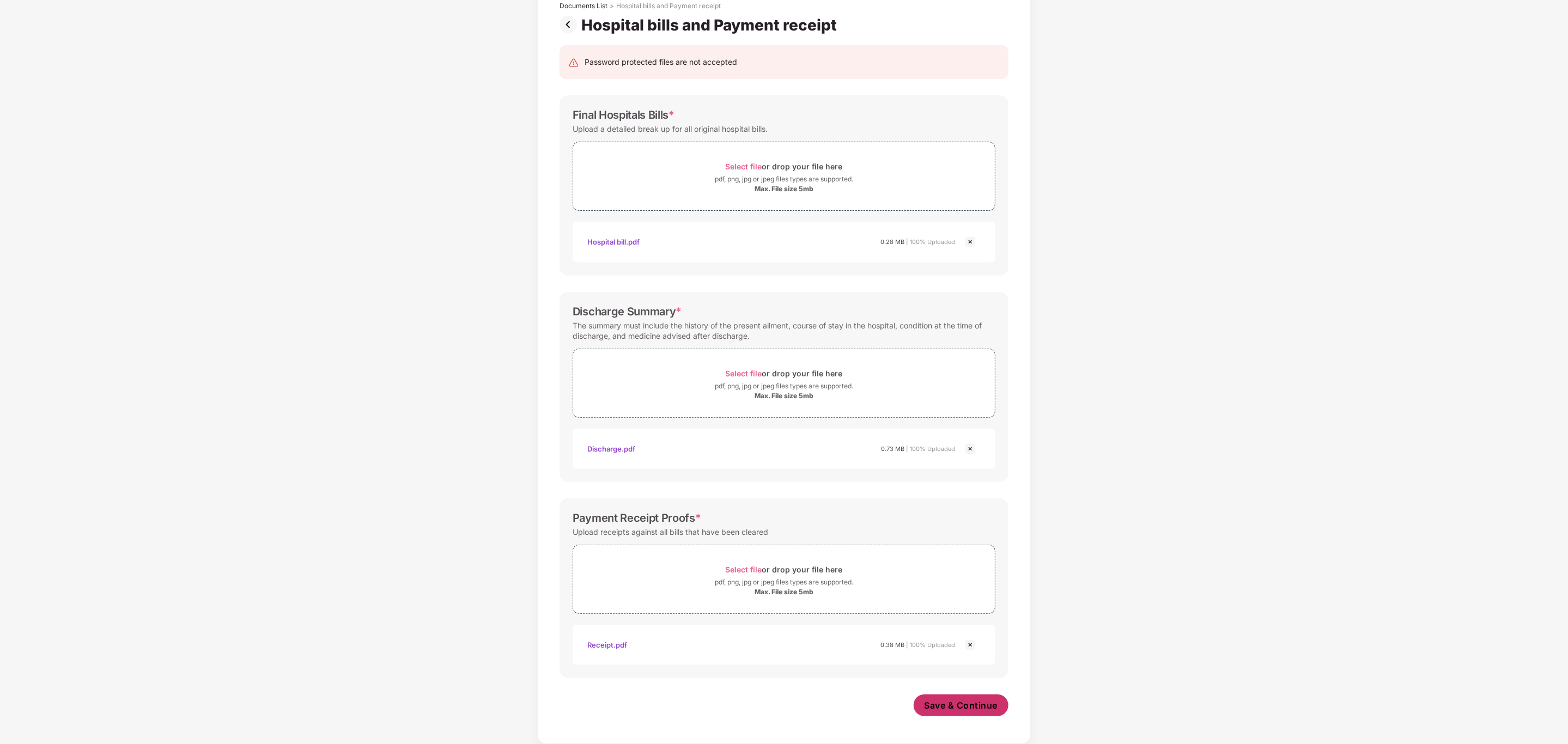
click at [953, 708] on span "Save & Continue" at bounding box center [961, 705] width 74 height 12
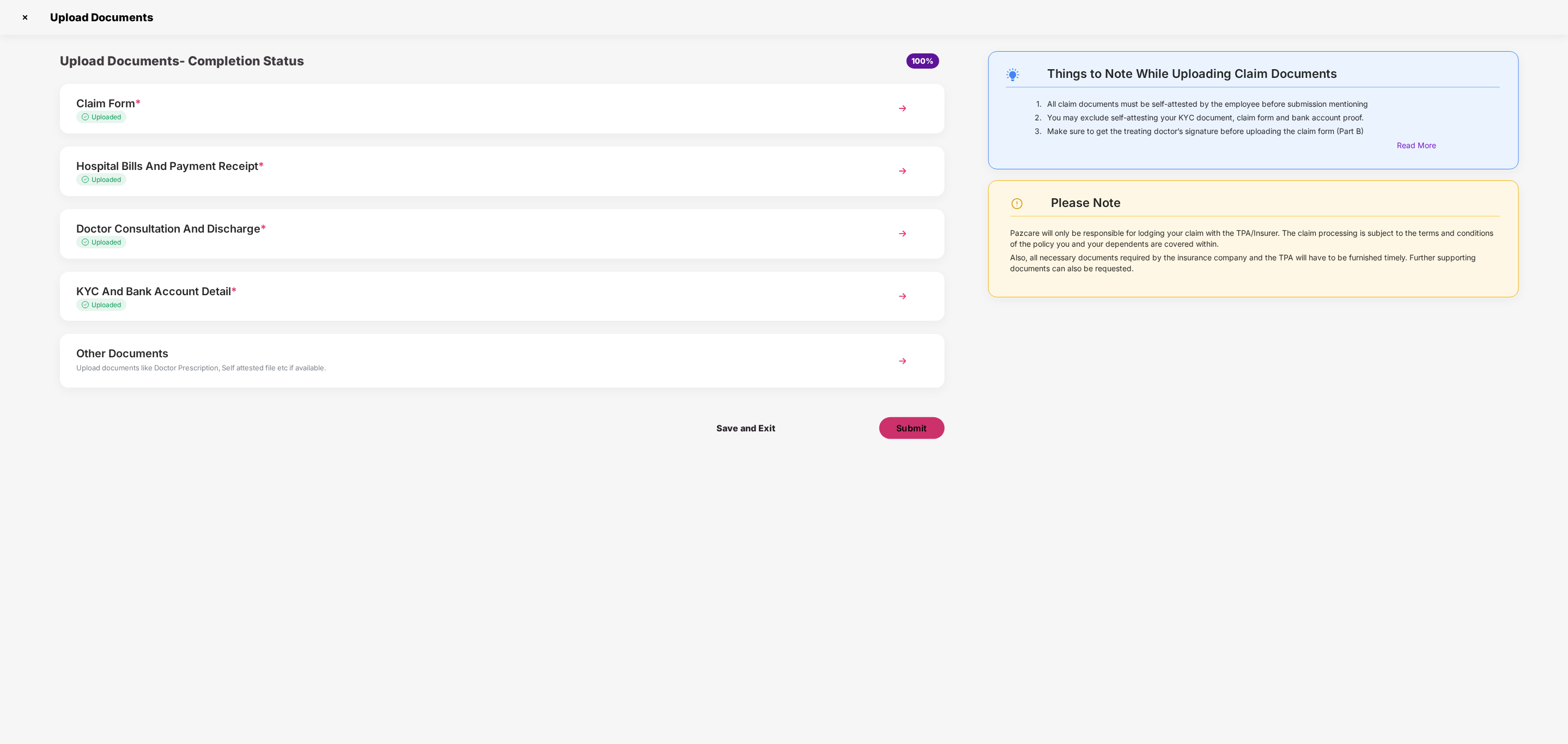
click at [904, 433] on span "Submit" at bounding box center [912, 428] width 31 height 12
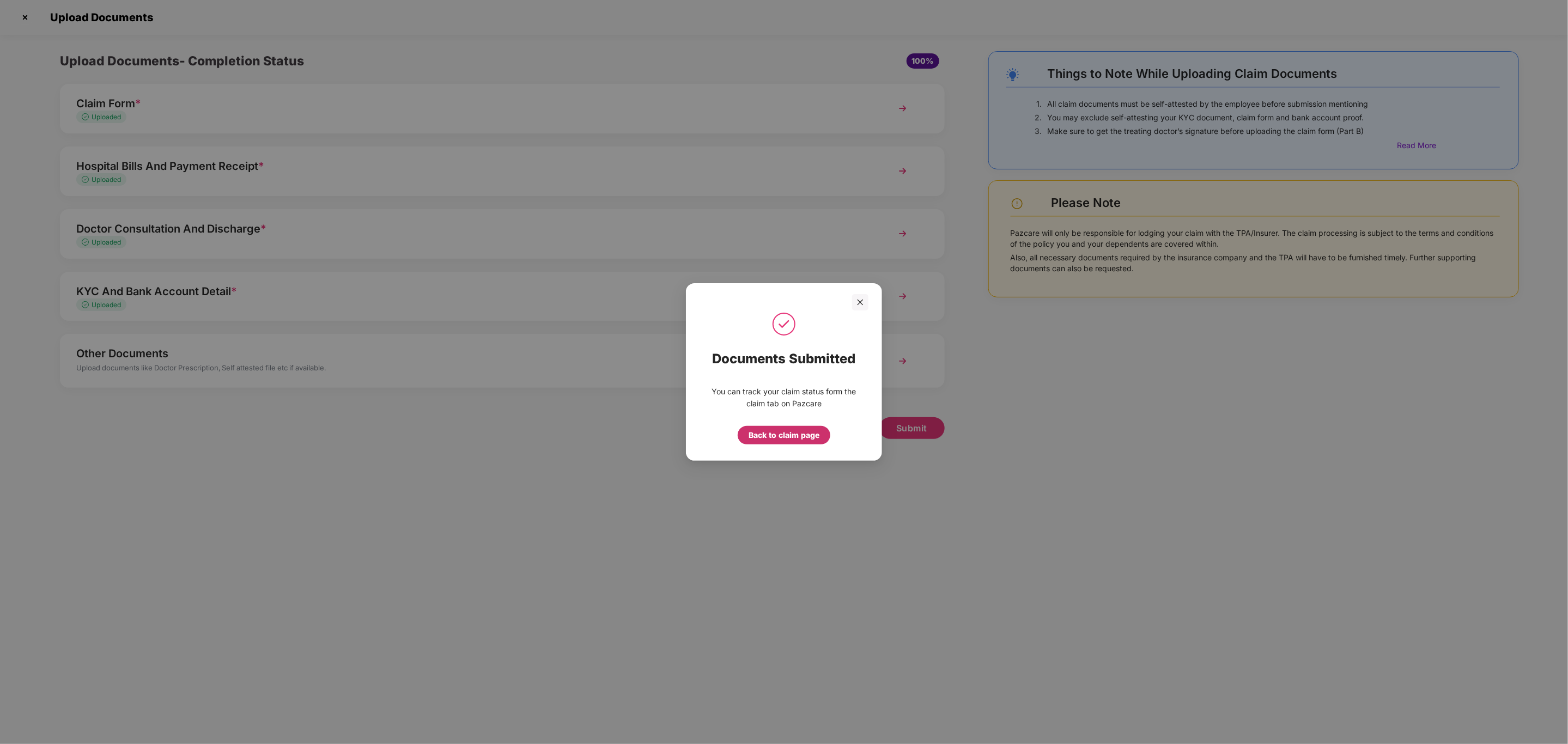
click at [794, 437] on div "Back to claim page" at bounding box center [784, 435] width 71 height 12
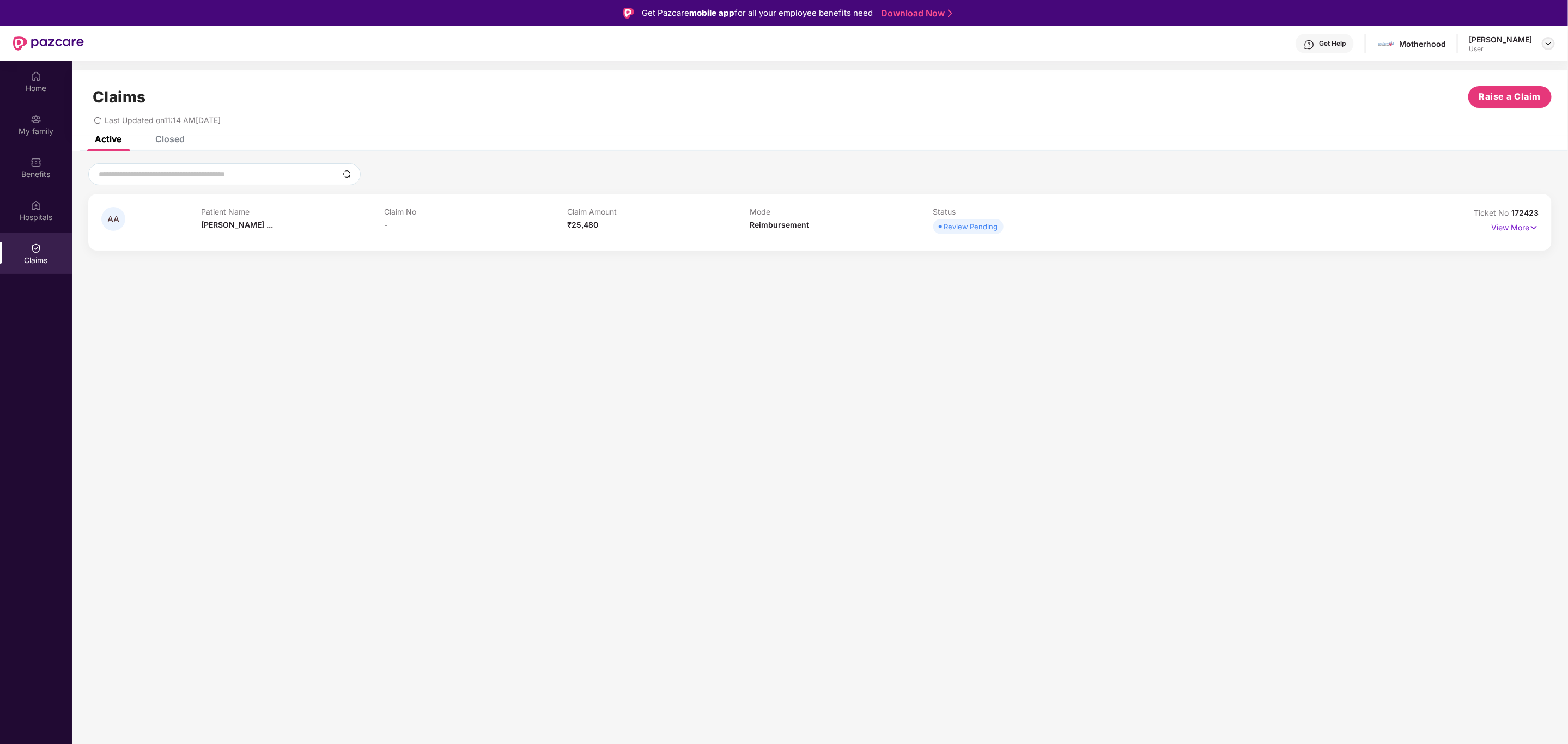
click at [1550, 49] on div at bounding box center [1548, 43] width 13 height 13
